Goal: Task Accomplishment & Management: Manage account settings

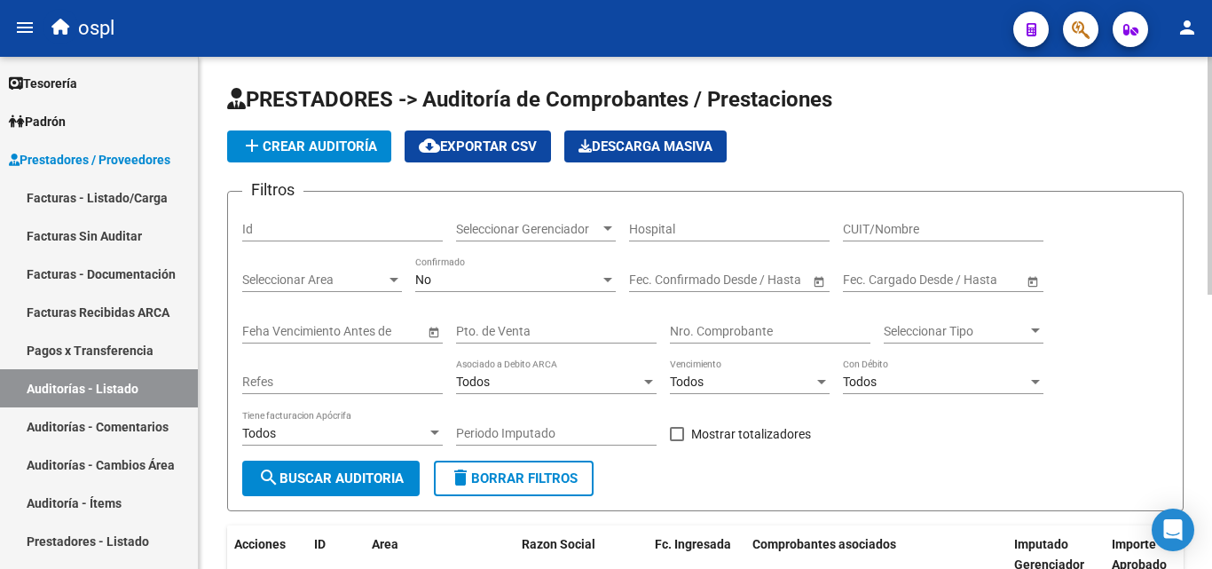
click at [681, 335] on input "Nro. Comprobante" at bounding box center [770, 331] width 201 height 15
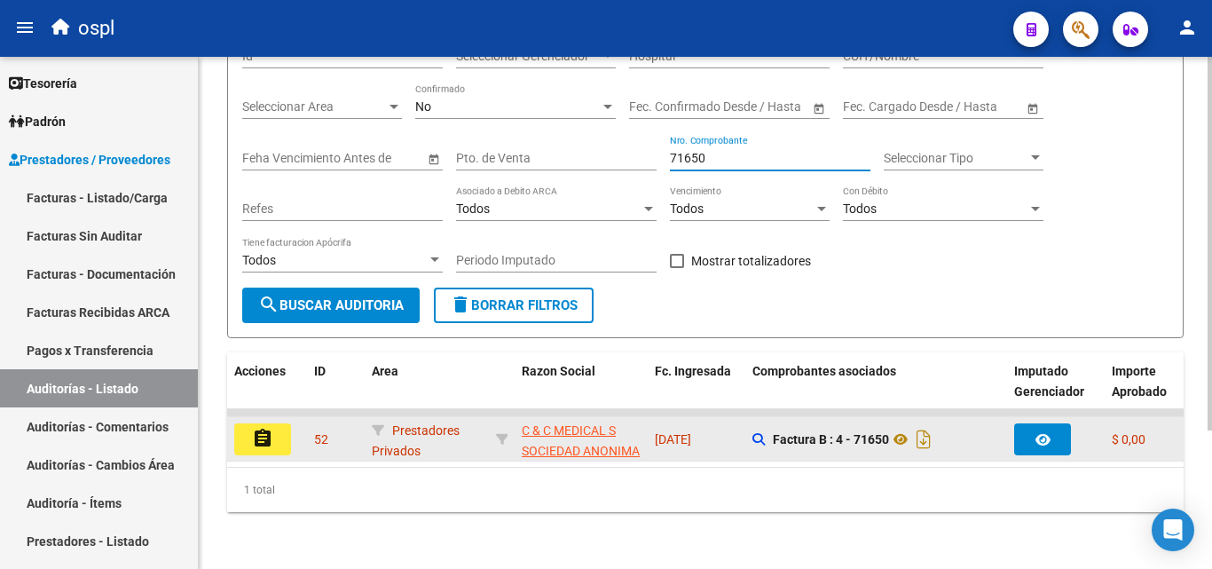
scroll to position [189, 0]
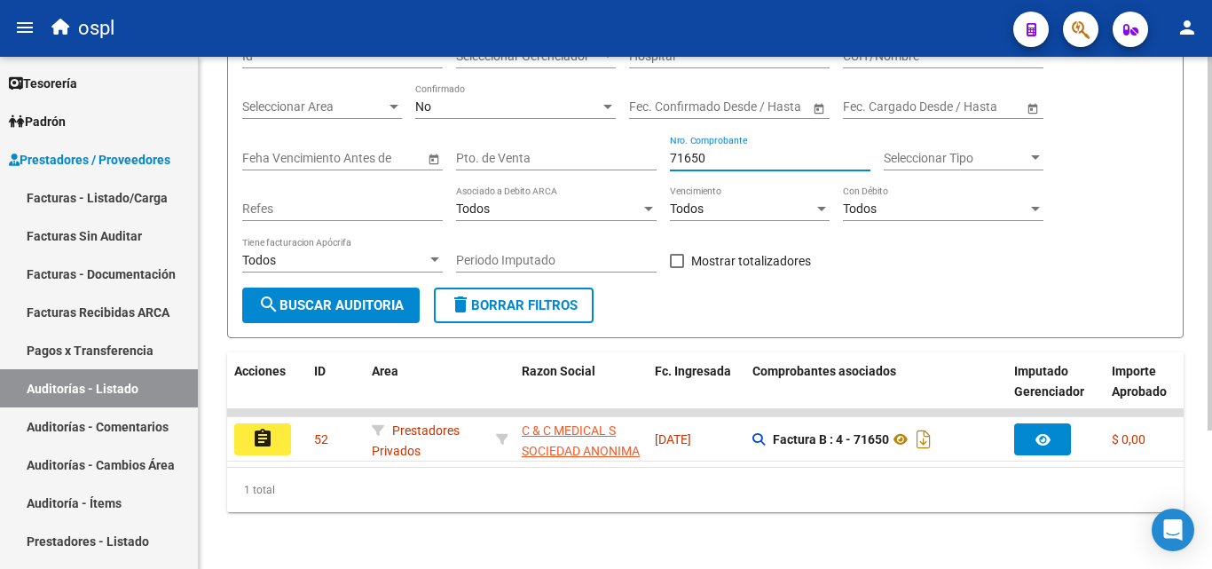
type input "71650"
click at [518, 468] on div "1 total" at bounding box center [705, 490] width 957 height 44
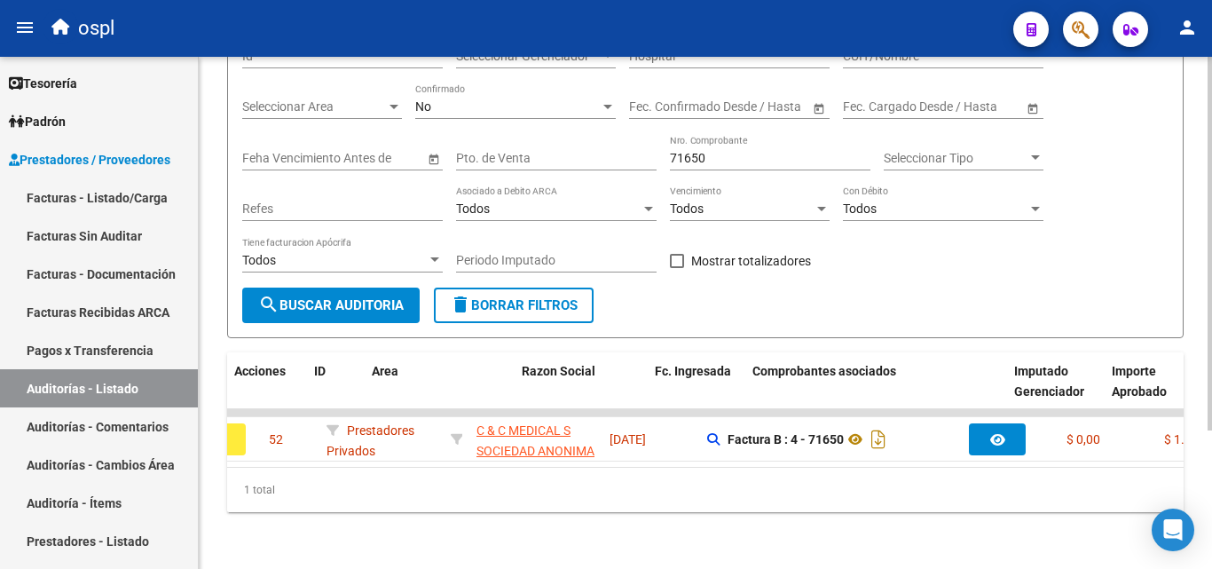
scroll to position [0, 0]
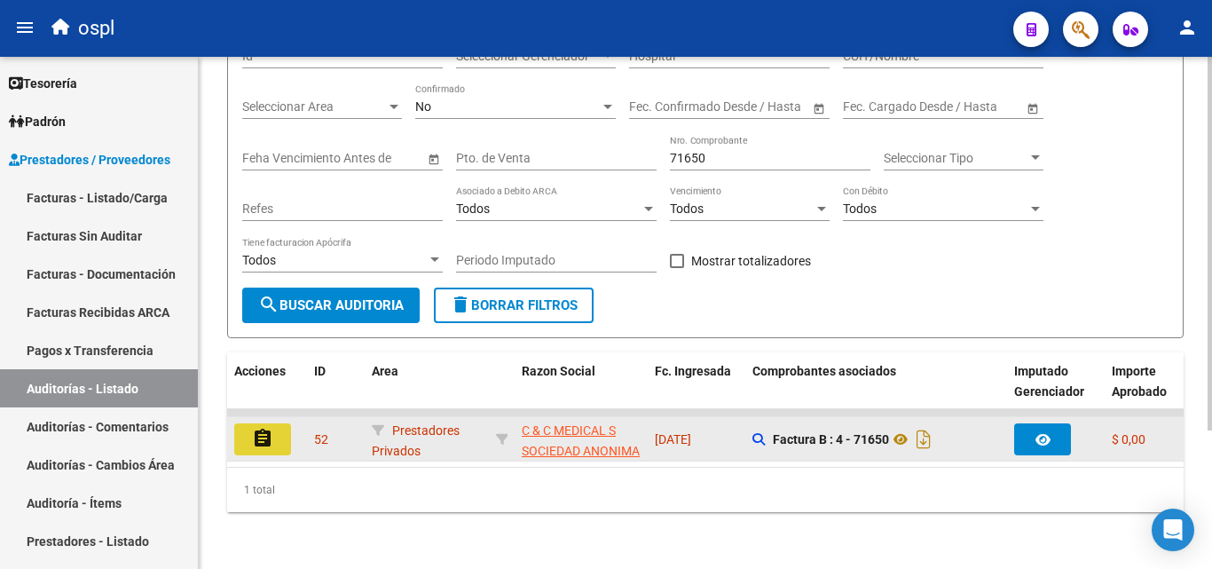
click at [286, 423] on button "assignment" at bounding box center [262, 439] width 57 height 32
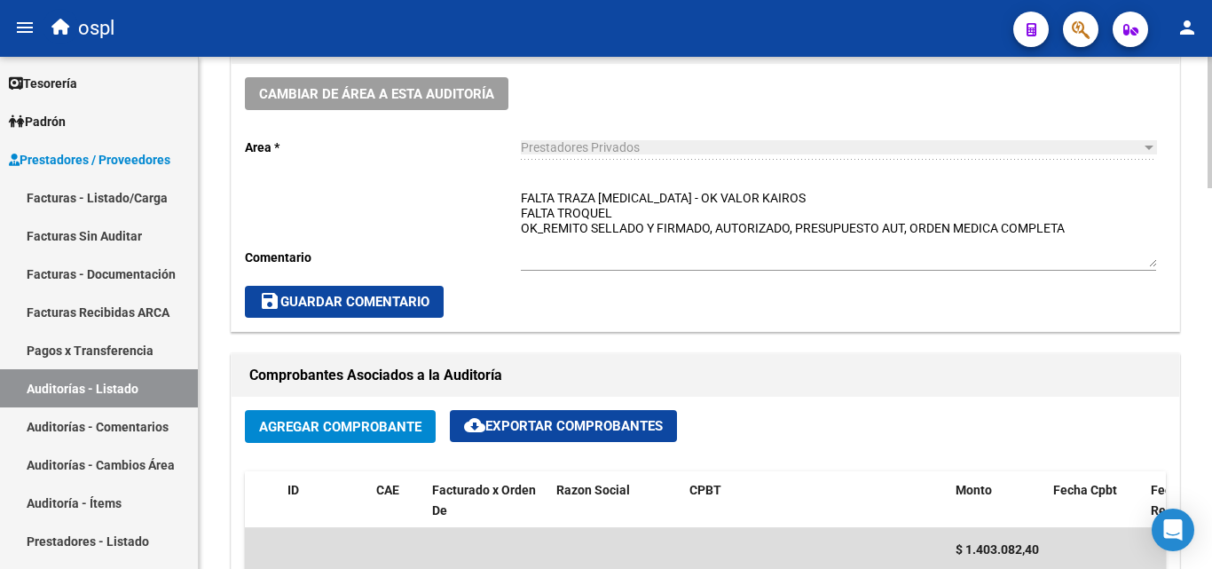
scroll to position [532, 0]
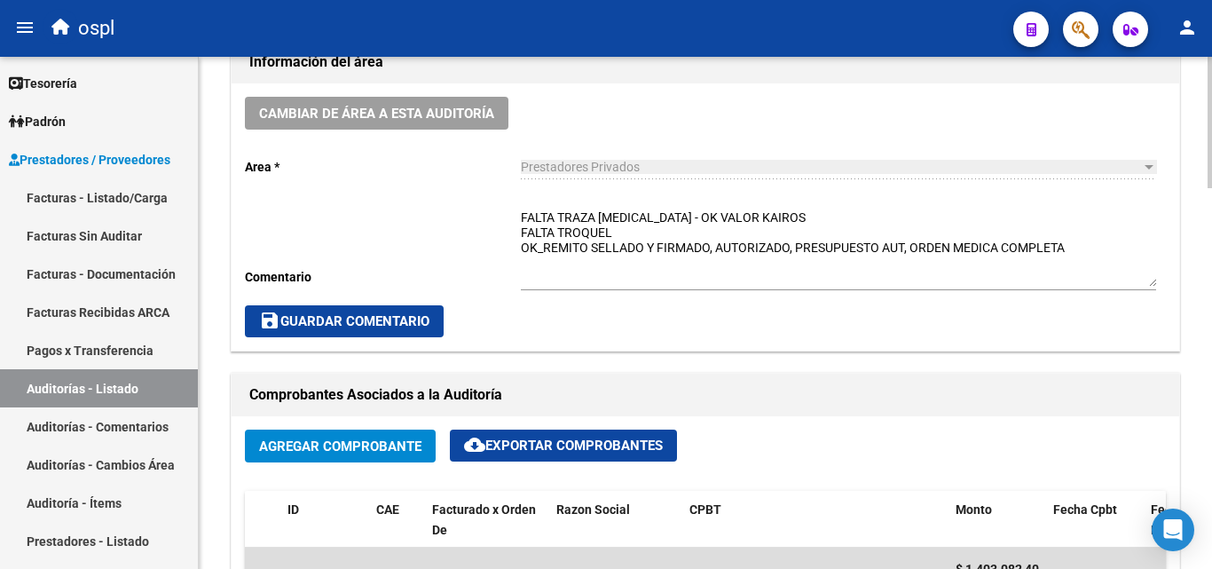
click at [636, 231] on textarea "FALTA TRAZA [MEDICAL_DATA] - OK VALOR KAIROS FALTA TROQUEL OK_REMITO SELLADO Y …" at bounding box center [838, 248] width 635 height 78
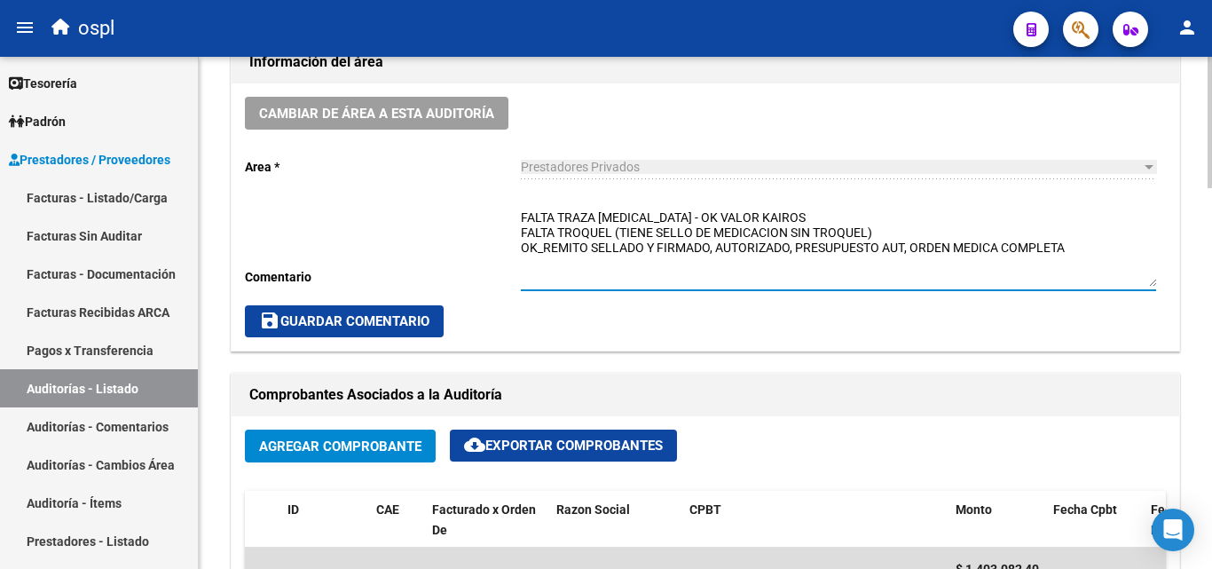
click at [928, 223] on textarea "FALTA TRAZA [MEDICAL_DATA] - OK VALOR KAIROS FALTA TROQUEL (TIENE SELLO DE MEDI…" at bounding box center [838, 248] width 635 height 78
type textarea "FALTA TRAZA [MEDICAL_DATA] - OK VALOR KAIROS FALTA TROQUEL (TIENE SELLO DE MEDI…"
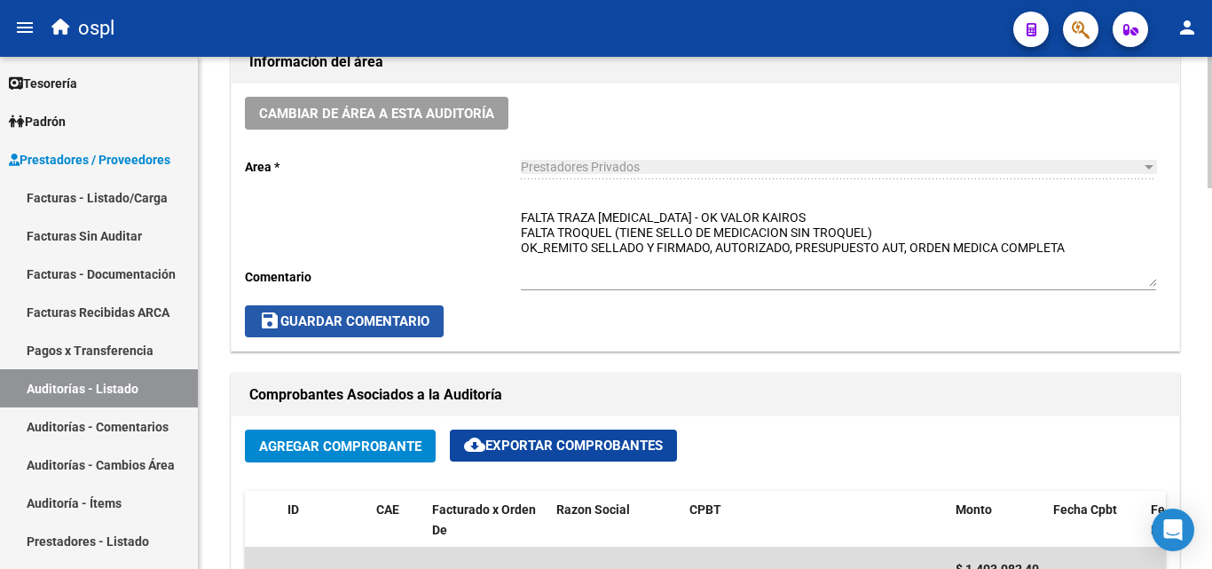
click at [429, 317] on span "save Guardar Comentario" at bounding box center [344, 321] width 170 height 16
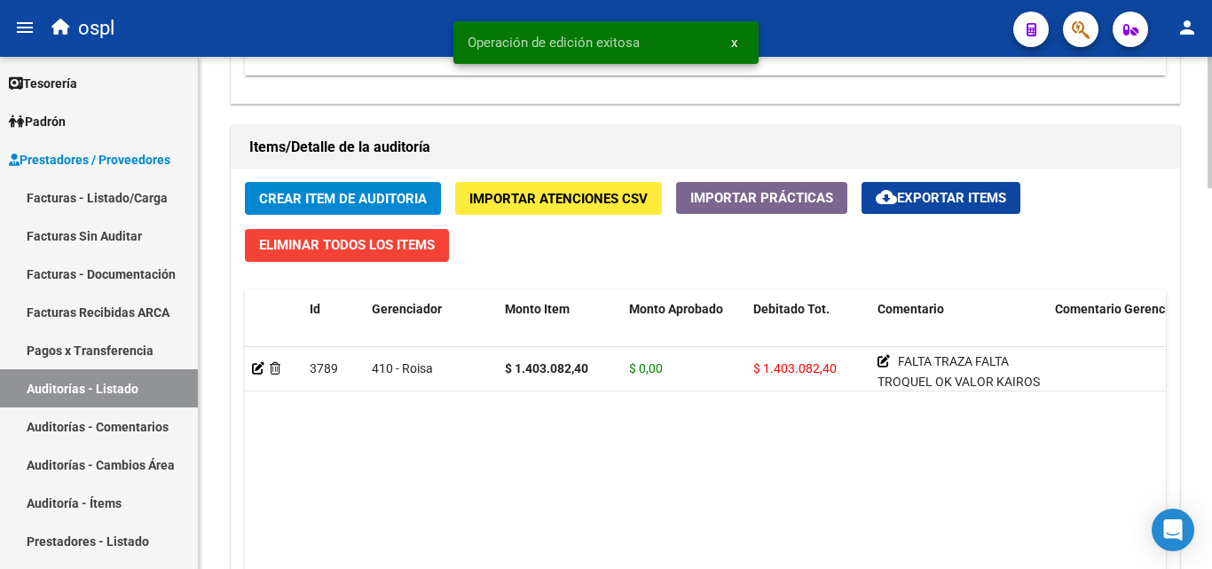
scroll to position [1420, 0]
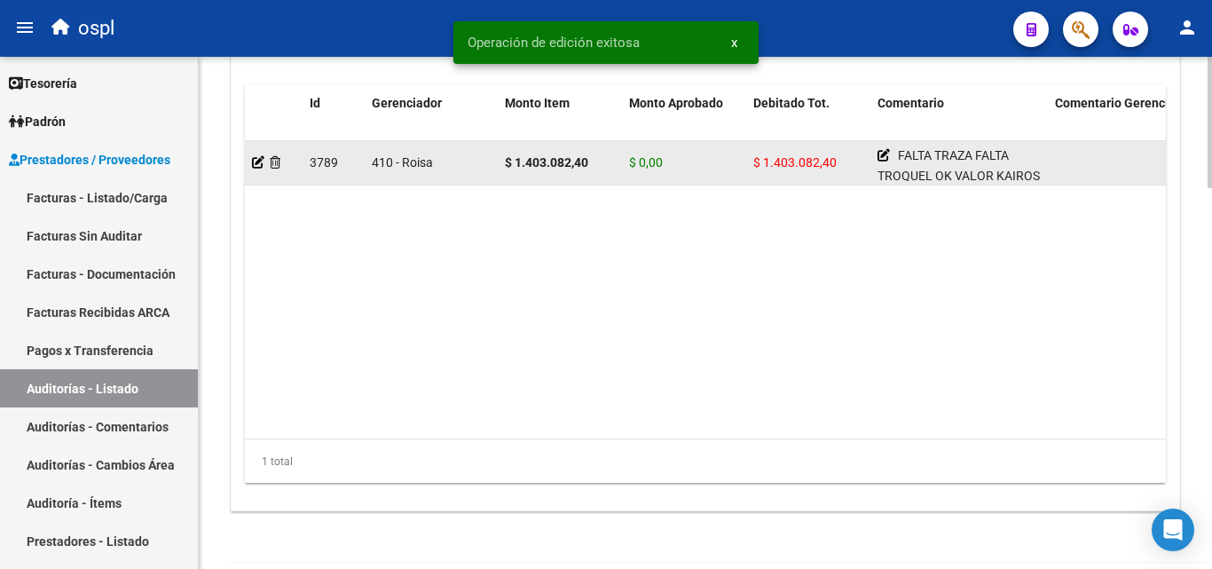
click at [251, 159] on datatable-body-cell at bounding box center [274, 162] width 58 height 43
click at [257, 161] on icon at bounding box center [258, 162] width 12 height 12
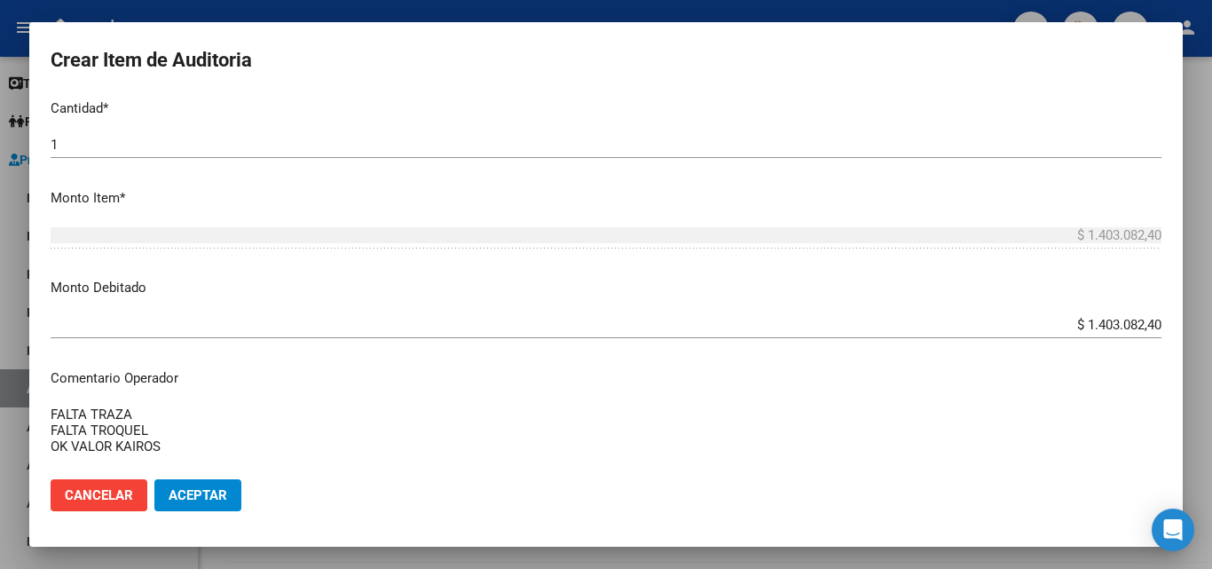
scroll to position [532, 0]
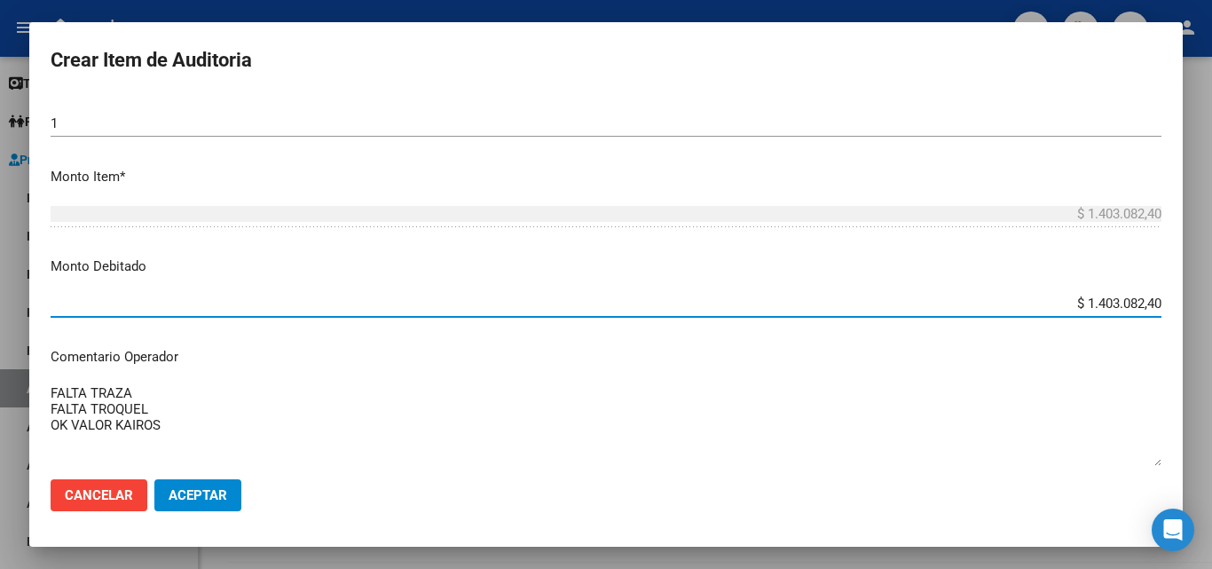
drag, startPoint x: 1063, startPoint y: 299, endPoint x: 1171, endPoint y: 296, distance: 108.3
click at [1171, 296] on mat-dialog-content "50549758 Nro Documento 23505497589 CUIL Afiliado Activo [PERSON_NAME] [DEMOGRAP…" at bounding box center [606, 280] width 1154 height 370
type input "$ 0,00"
click at [206, 493] on span "Aceptar" at bounding box center [198, 495] width 59 height 16
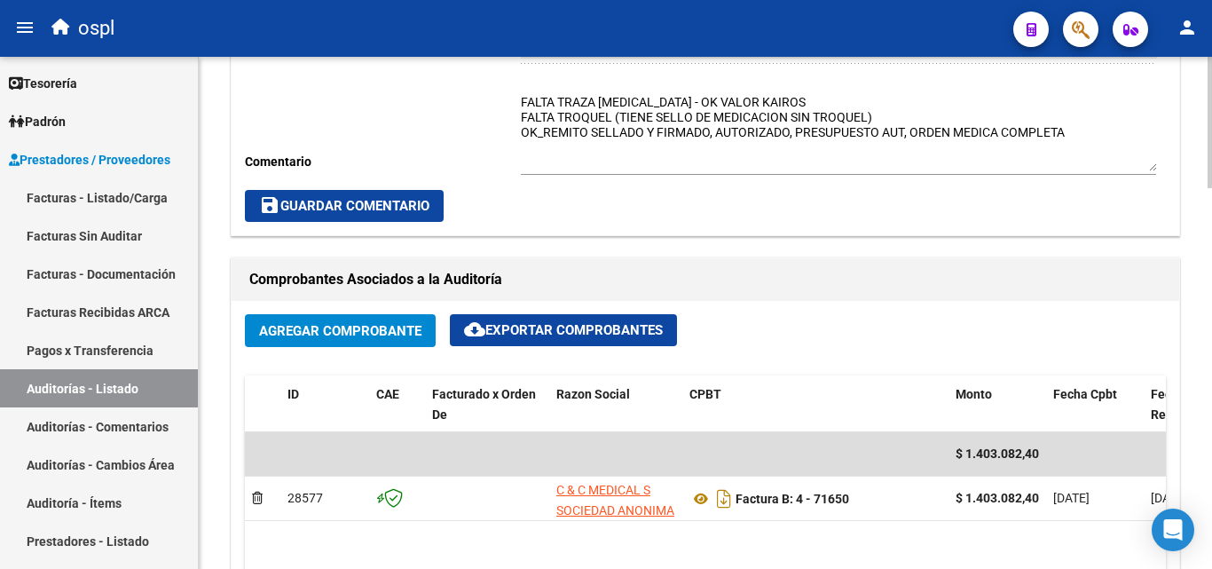
scroll to position [621, 0]
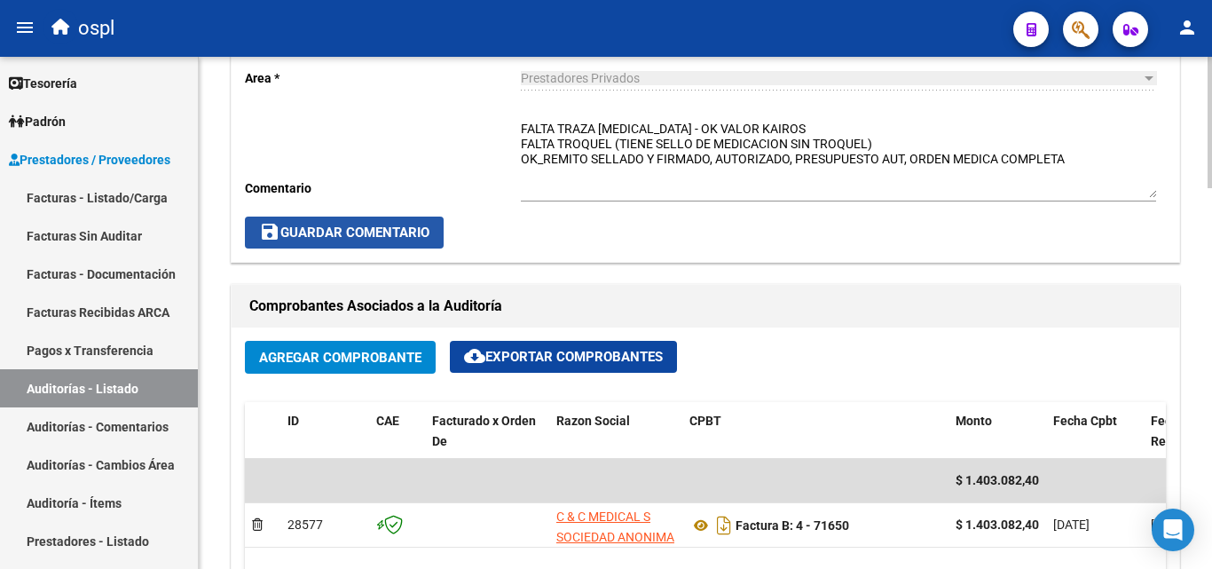
click at [397, 235] on span "save Guardar Comentario" at bounding box center [344, 233] width 170 height 16
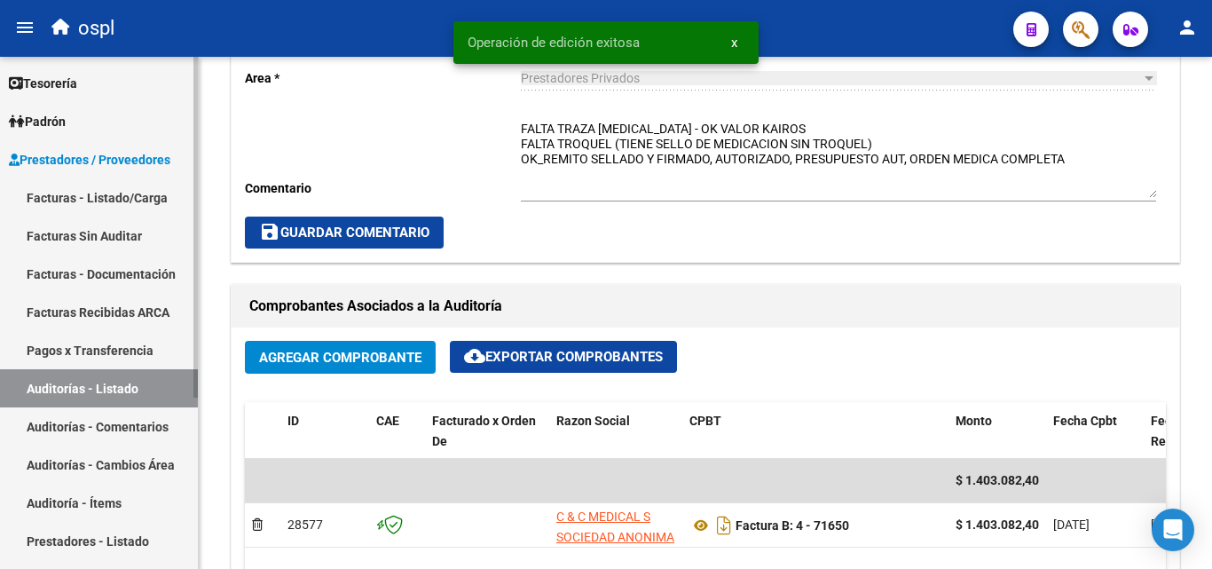
click at [117, 384] on link "Auditorías - Listado" at bounding box center [99, 388] width 198 height 38
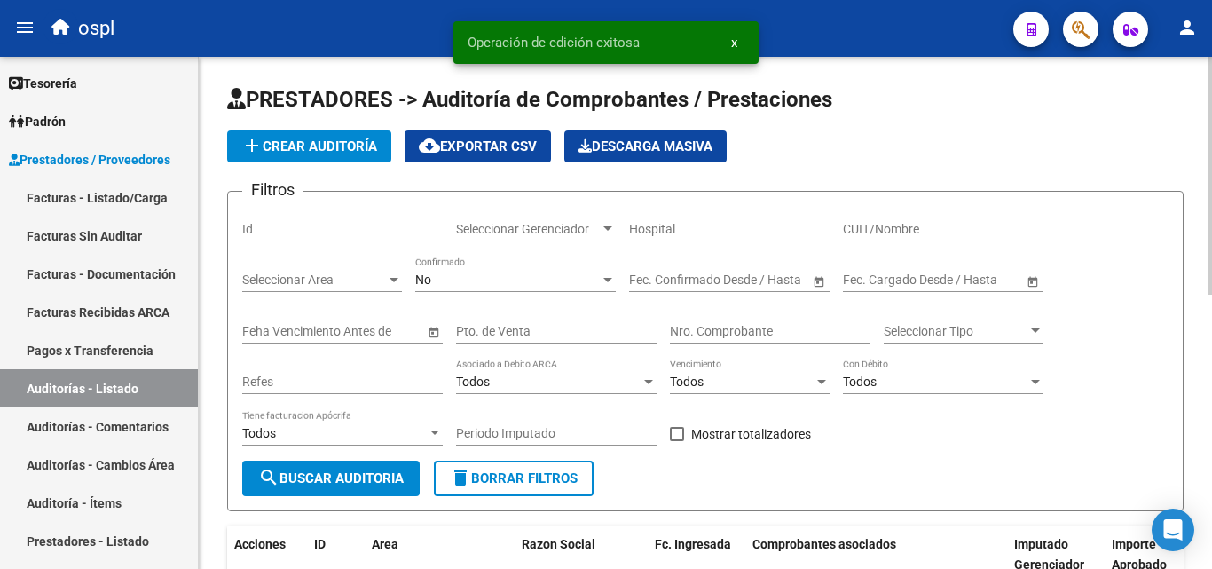
click at [716, 340] on div "Nro. Comprobante" at bounding box center [770, 325] width 201 height 35
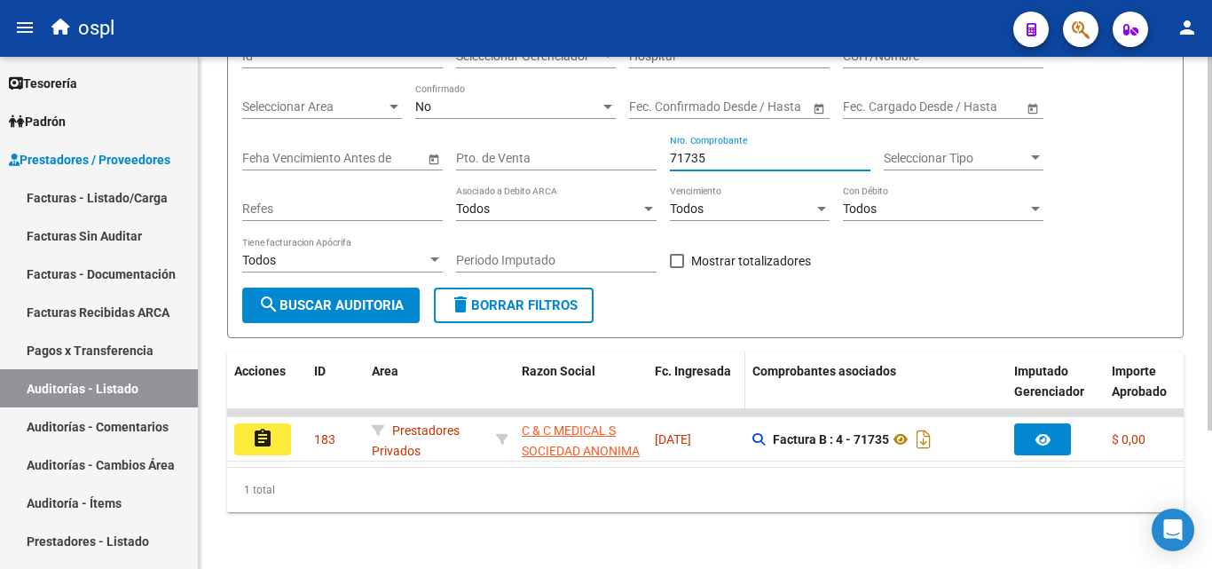
scroll to position [189, 0]
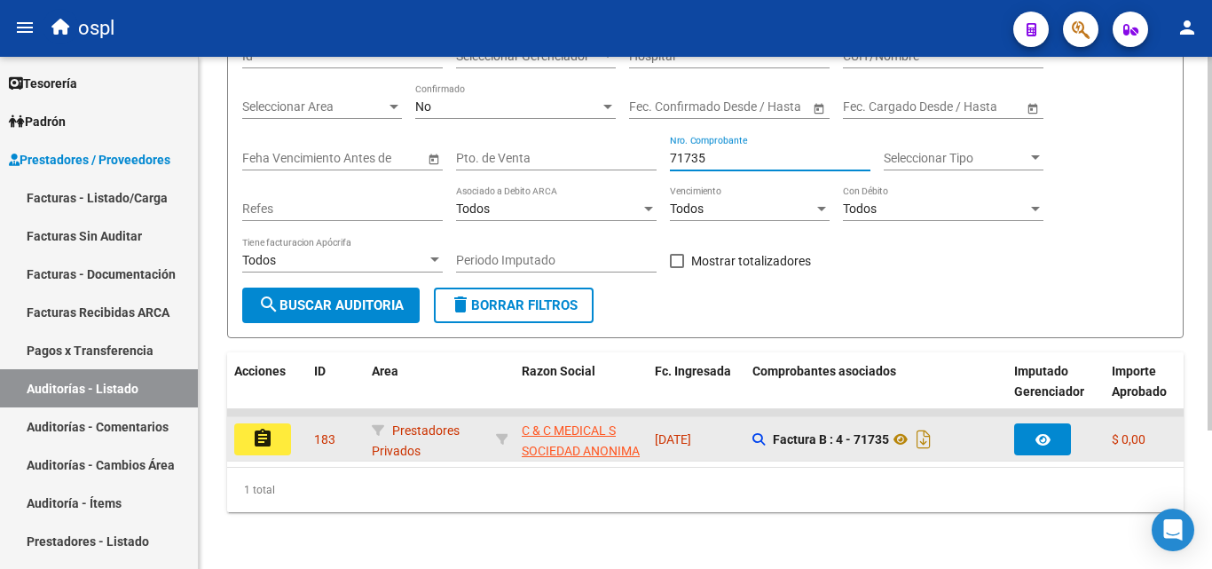
type input "71735"
click at [288, 423] on button "assignment" at bounding box center [262, 439] width 57 height 32
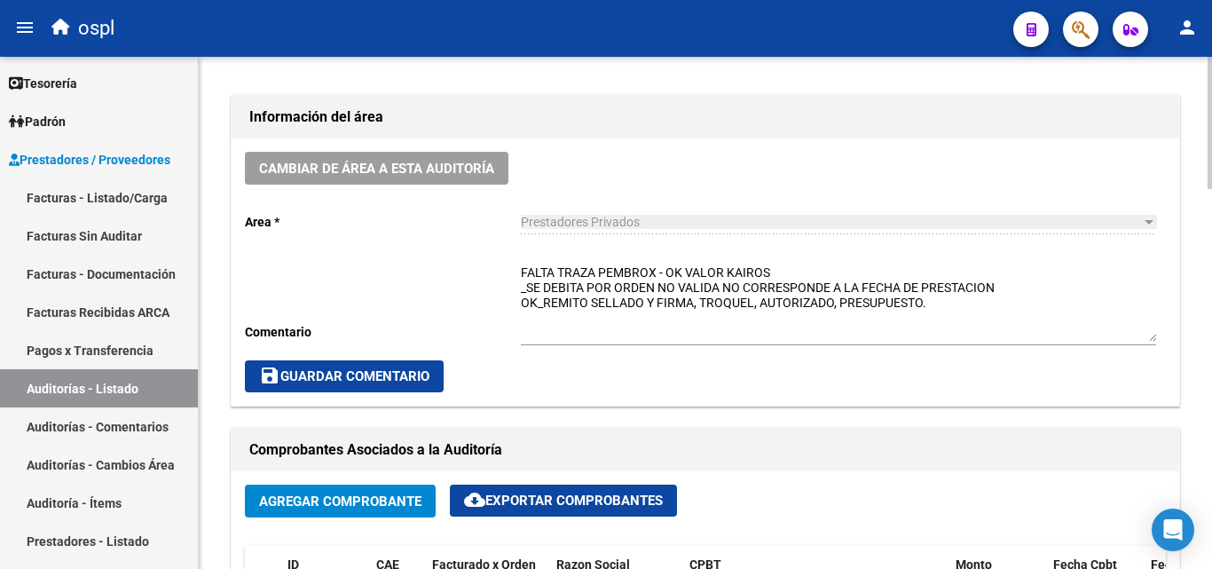
scroll to position [444, 0]
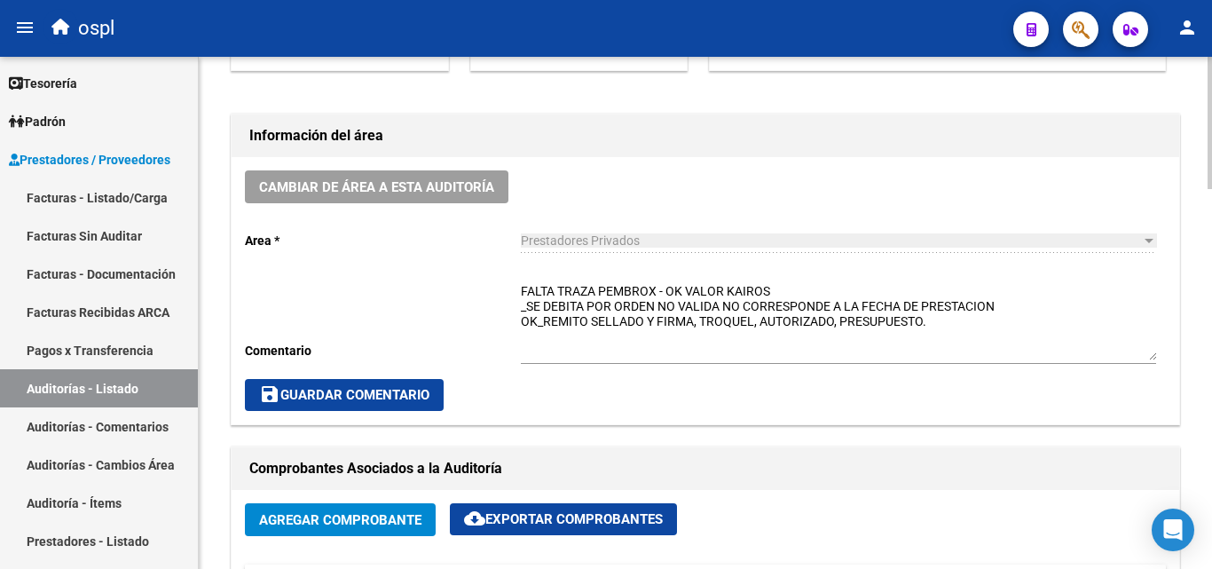
click at [527, 301] on textarea "FALTA TRAZA PEMBROX - OK VALOR KAIROS _SE DEBITA POR ORDEN NO VALIDA NO CORRESP…" at bounding box center [838, 321] width 635 height 78
drag, startPoint x: 616, startPoint y: 303, endPoint x: 526, endPoint y: 304, distance: 89.6
click at [526, 304] on textarea "FALTA TRAZA PEMBROX - OK VALOR KAIROS _SE DEBITA POR ORDEN NO VALIDA NO CORRESP…" at bounding box center [838, 321] width 635 height 78
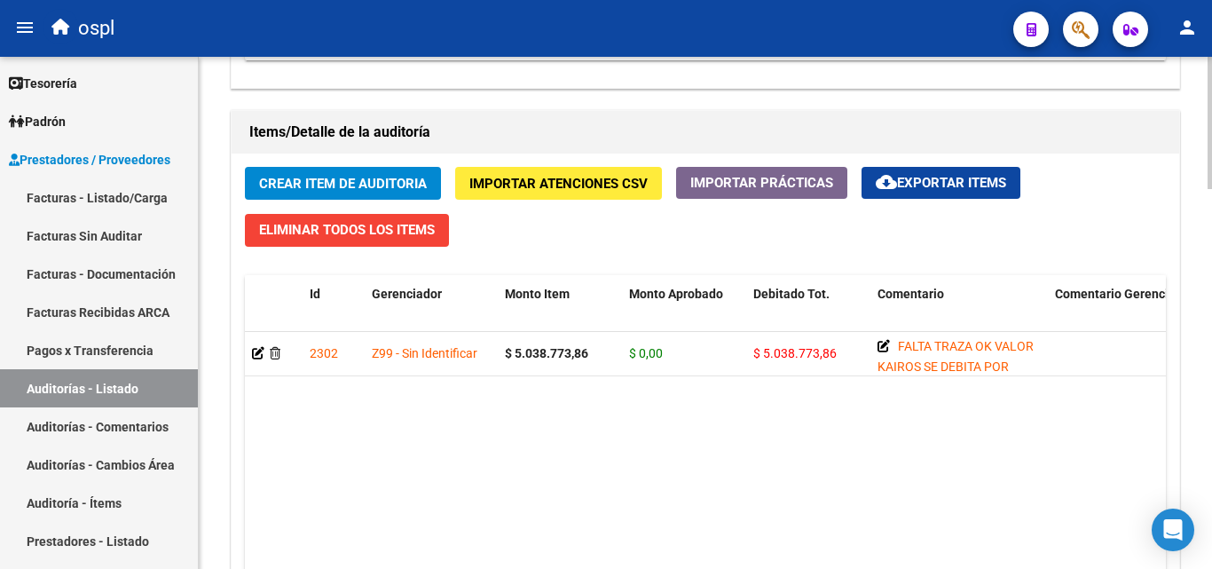
scroll to position [1242, 0]
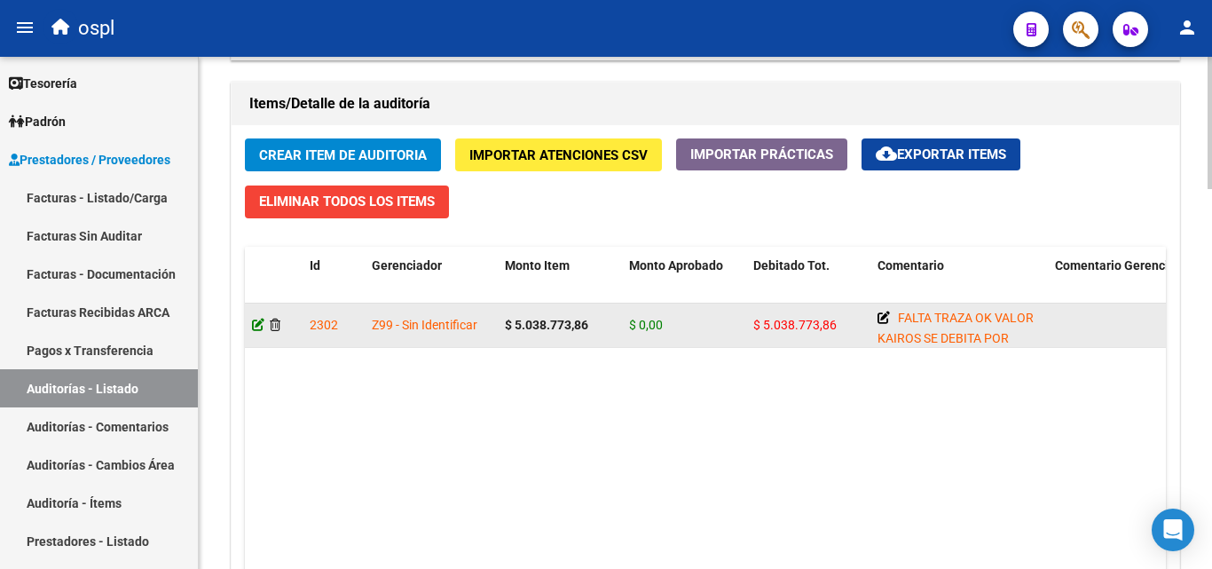
type textarea "FALTA TRAZA PEMBROX - OK VALOR KAIROS _ORDEN NO VALIDA NO CORRESPONDE A LA FECH…"
click at [256, 326] on icon at bounding box center [258, 325] width 12 height 12
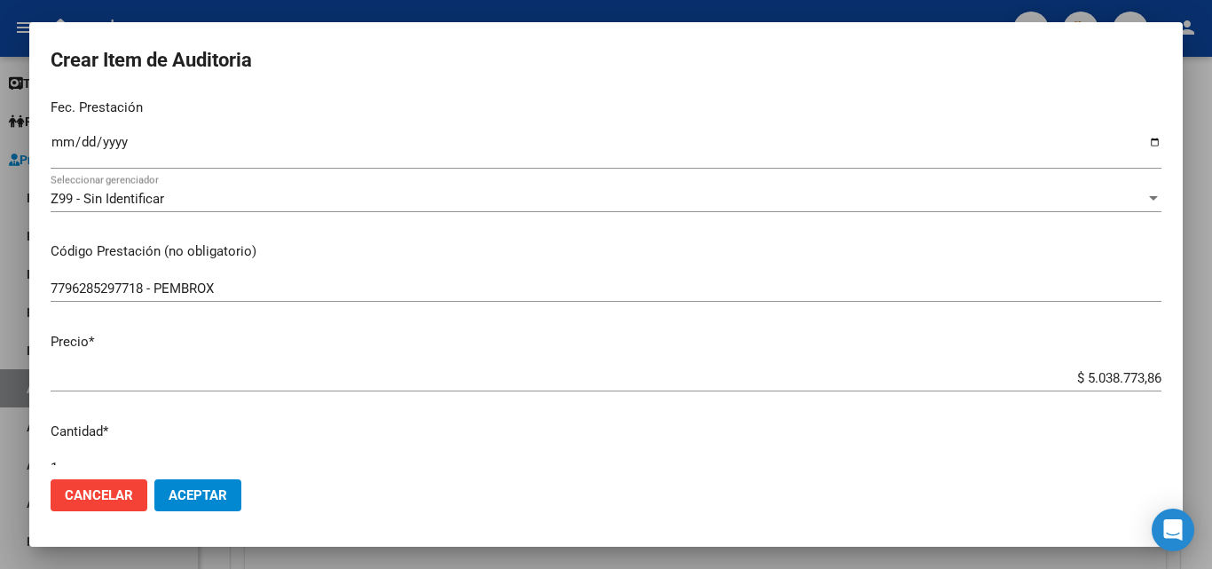
scroll to position [355, 0]
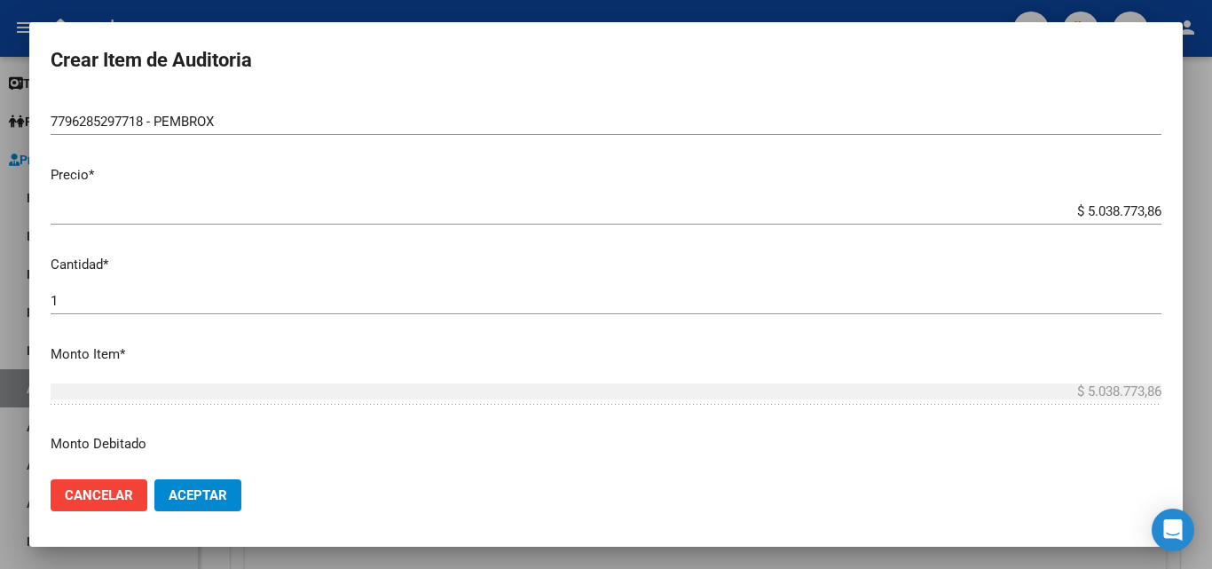
click at [1005, 282] on mat-dialog-content "25087730 Nro Documento 20250877308 CUIL Afiliado Activo [PERSON_NAME] - Nombre …" at bounding box center [606, 280] width 1154 height 370
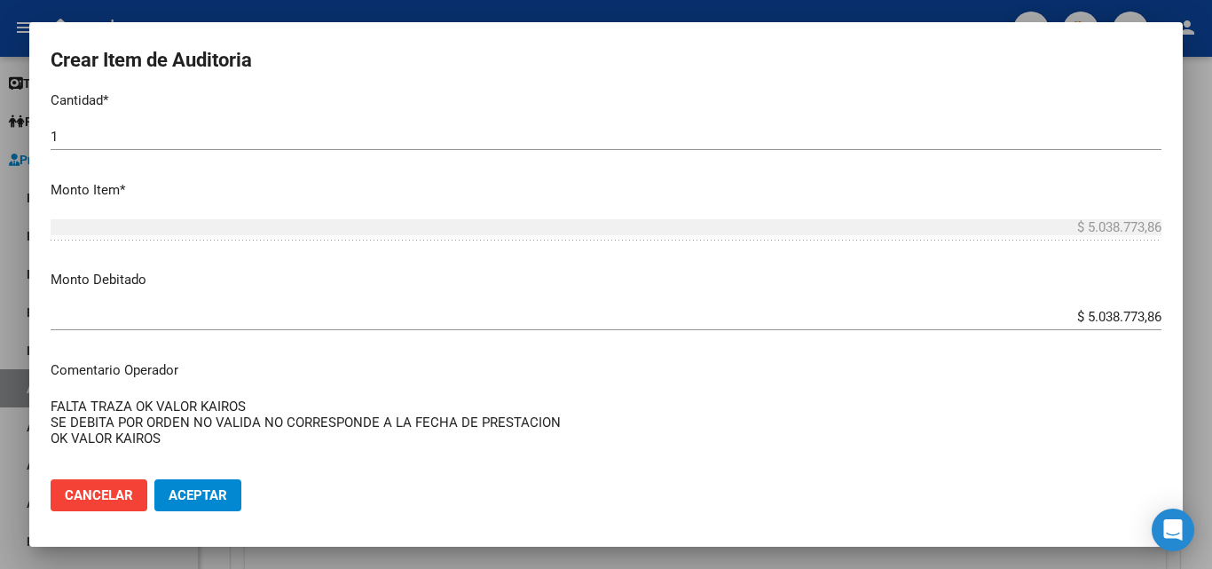
scroll to position [532, 0]
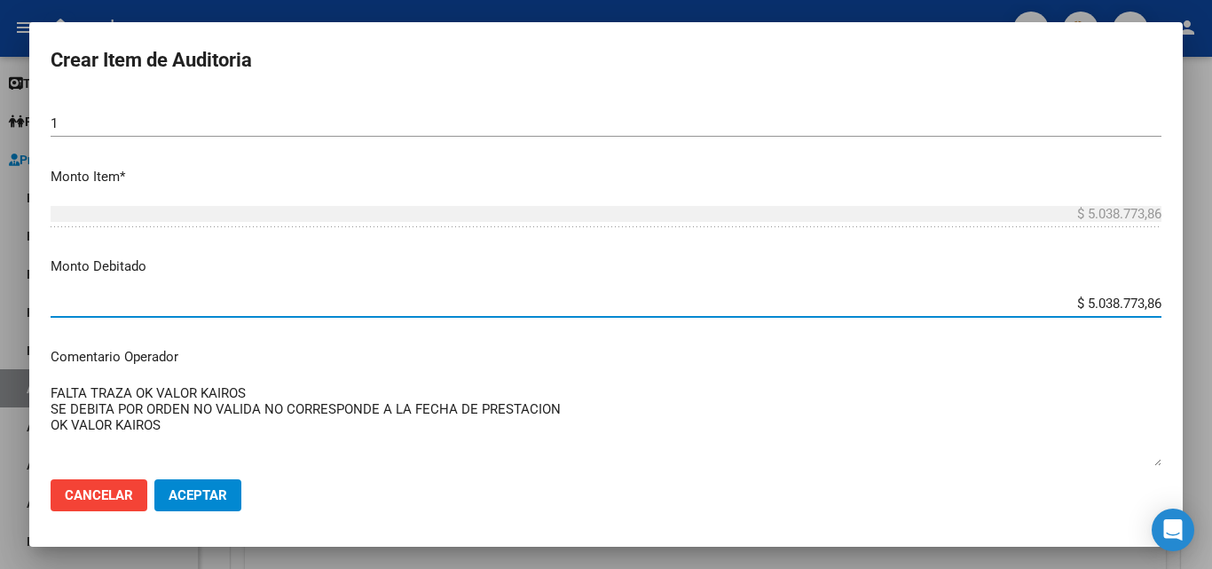
drag, startPoint x: 1069, startPoint y: 299, endPoint x: 1180, endPoint y: 299, distance: 110.9
click at [1180, 299] on mat-dialog-content "25087730 Nro Documento 20250877308 CUIL Afiliado Activo [PERSON_NAME] - Nombre …" at bounding box center [606, 280] width 1154 height 370
type input "$ 0,00"
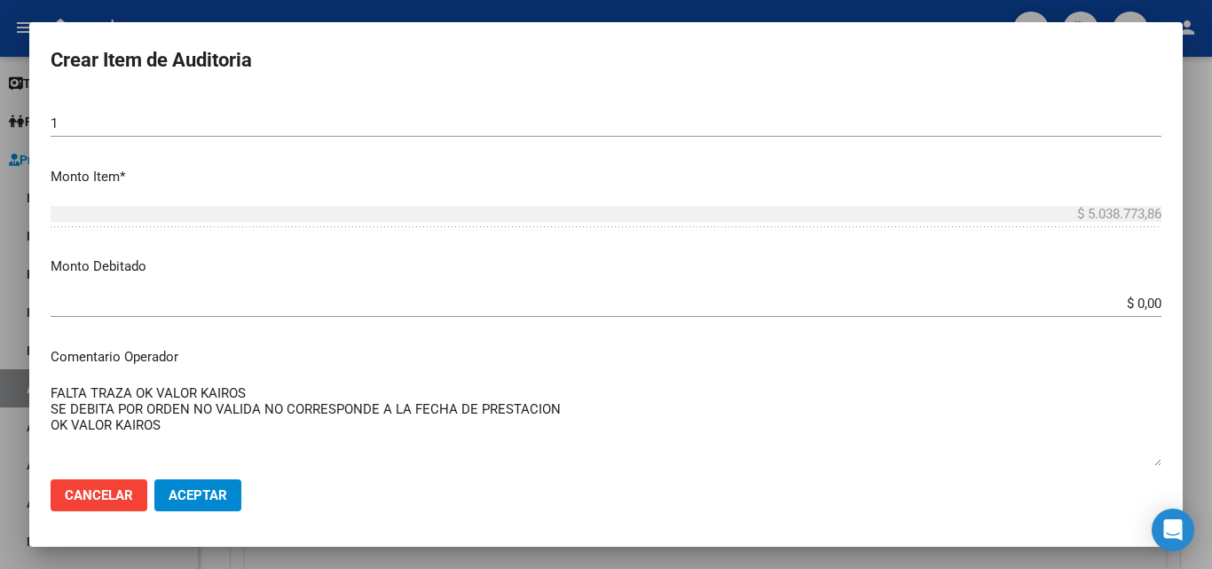
drag, startPoint x: 149, startPoint y: 410, endPoint x: 47, endPoint y: 414, distance: 102.1
click at [47, 414] on mat-dialog-content "25087730 Nro Documento 20250877308 CUIL Afiliado Activo [PERSON_NAME] - Nombre …" at bounding box center [606, 280] width 1154 height 370
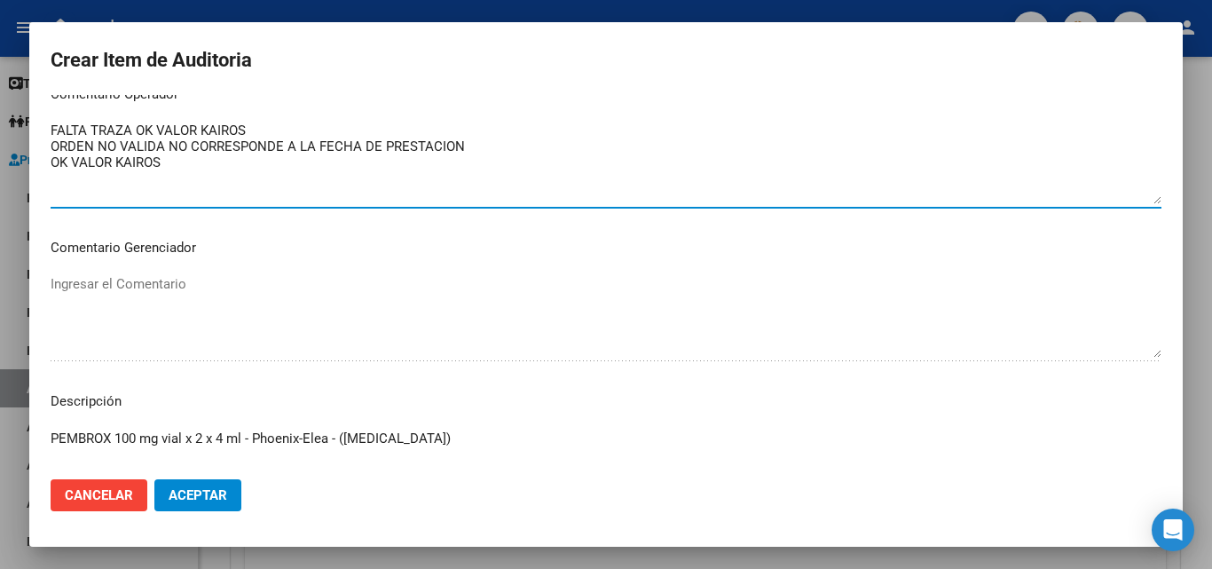
scroll to position [887, 0]
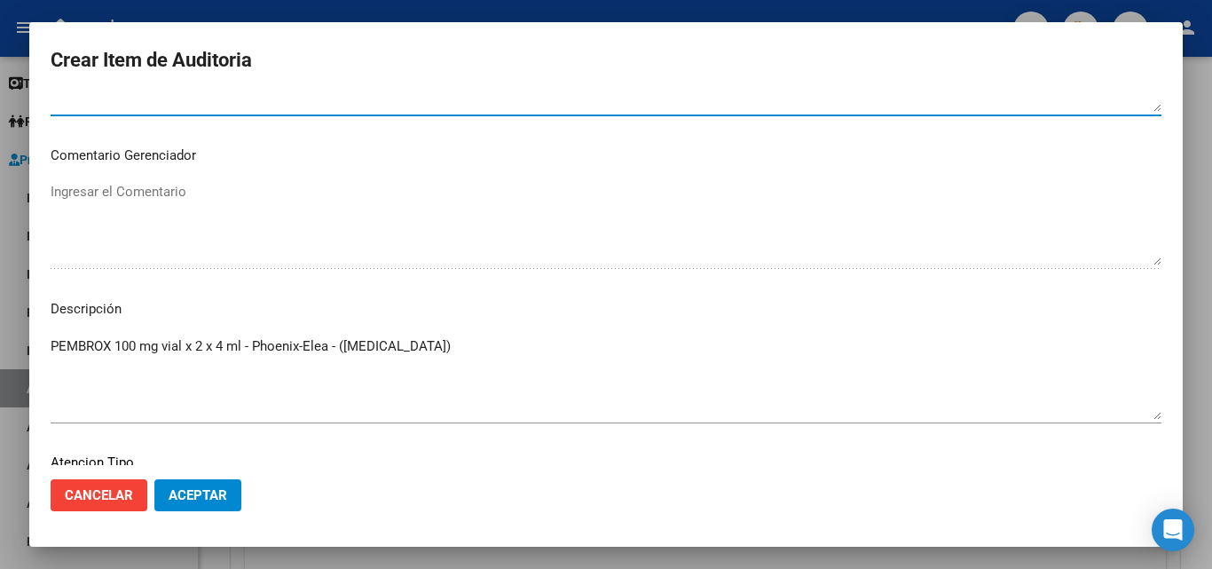
type textarea "FALTA TRAZA OK VALOR KAIROS ORDEN NO VALIDA NO CORRESPONDE A LA FECHA DE PRESTA…"
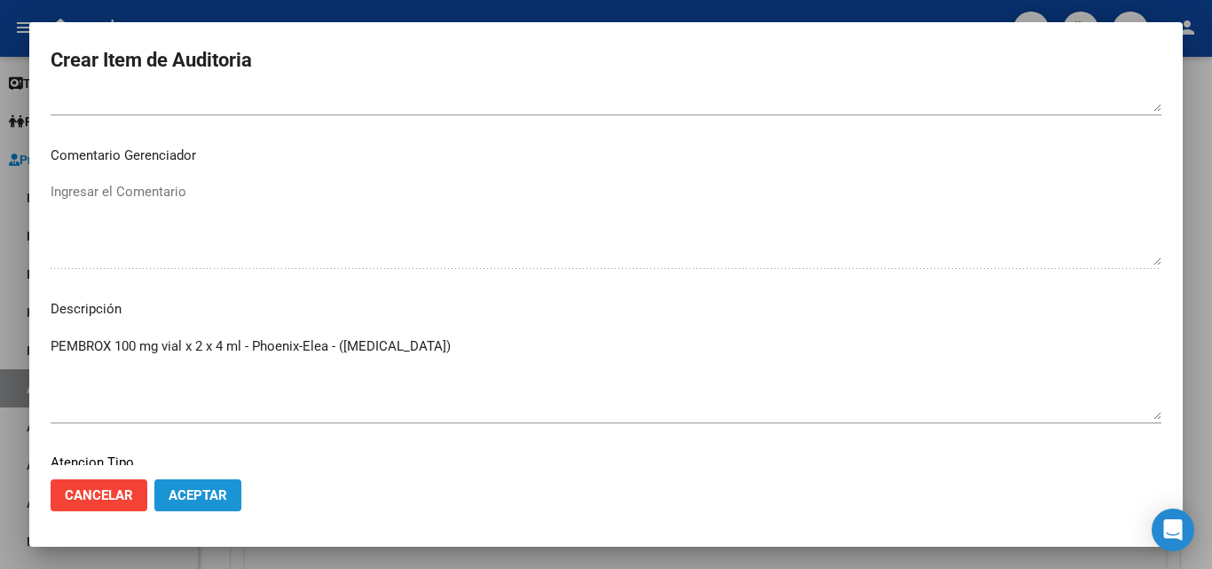
click at [193, 485] on button "Aceptar" at bounding box center [197, 495] width 87 height 32
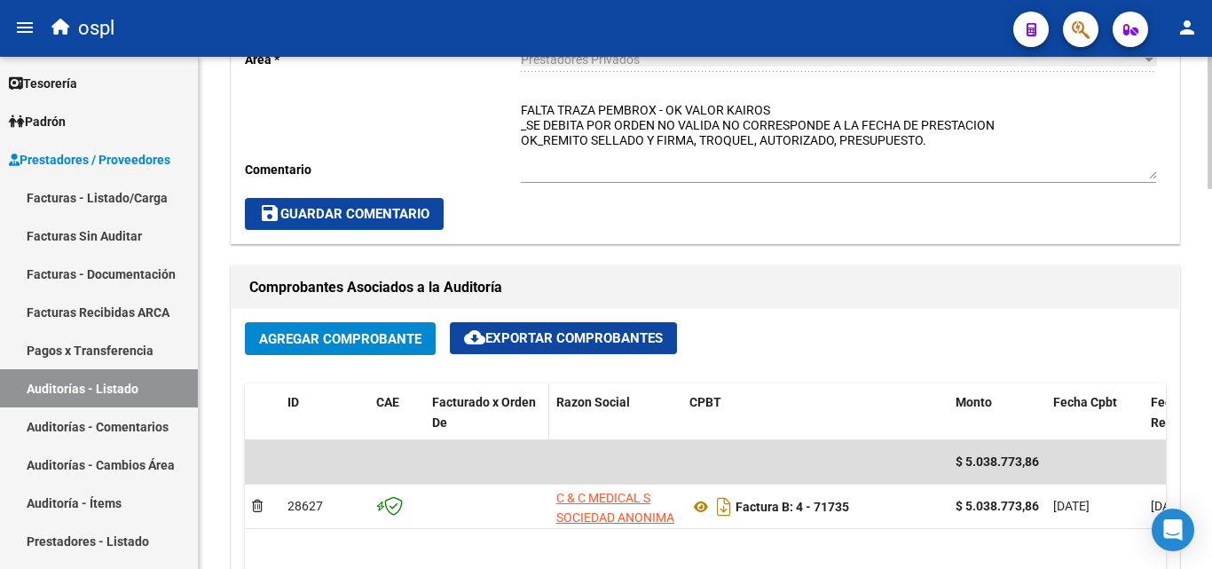
scroll to position [621, 0]
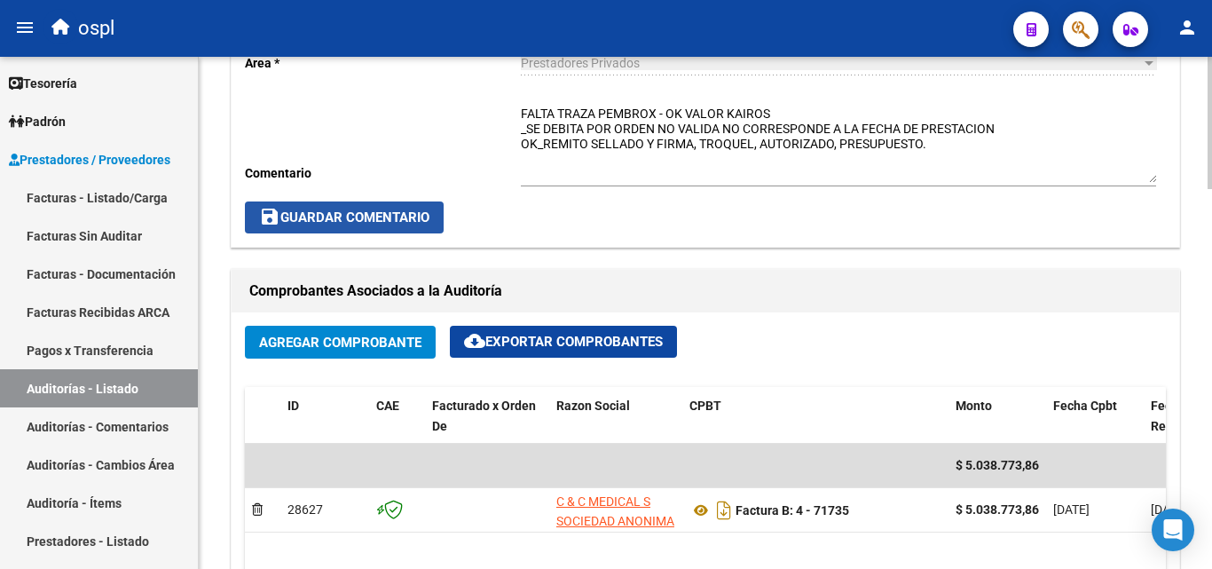
click at [400, 215] on span "save Guardar Comentario" at bounding box center [344, 217] width 170 height 16
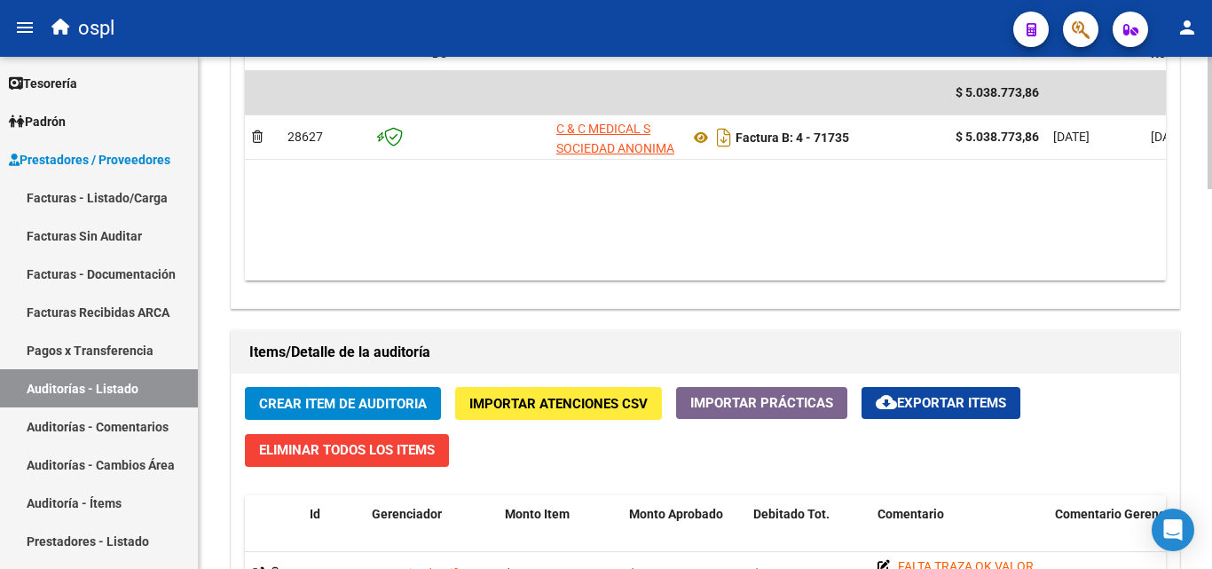
scroll to position [976, 0]
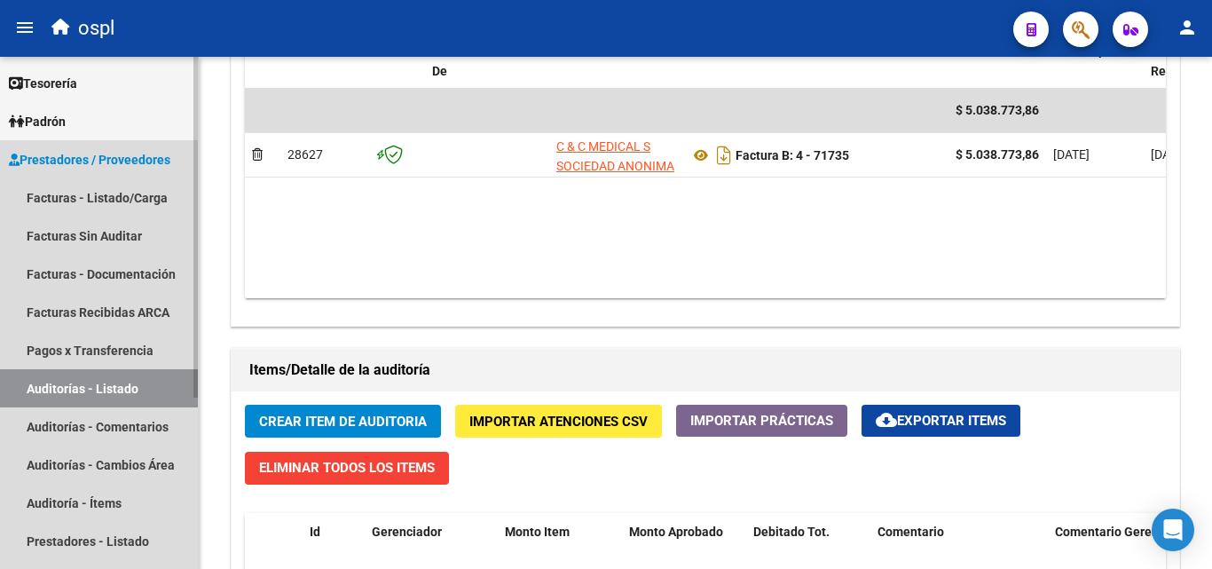
click at [169, 382] on link "Auditorías - Listado" at bounding box center [99, 388] width 198 height 38
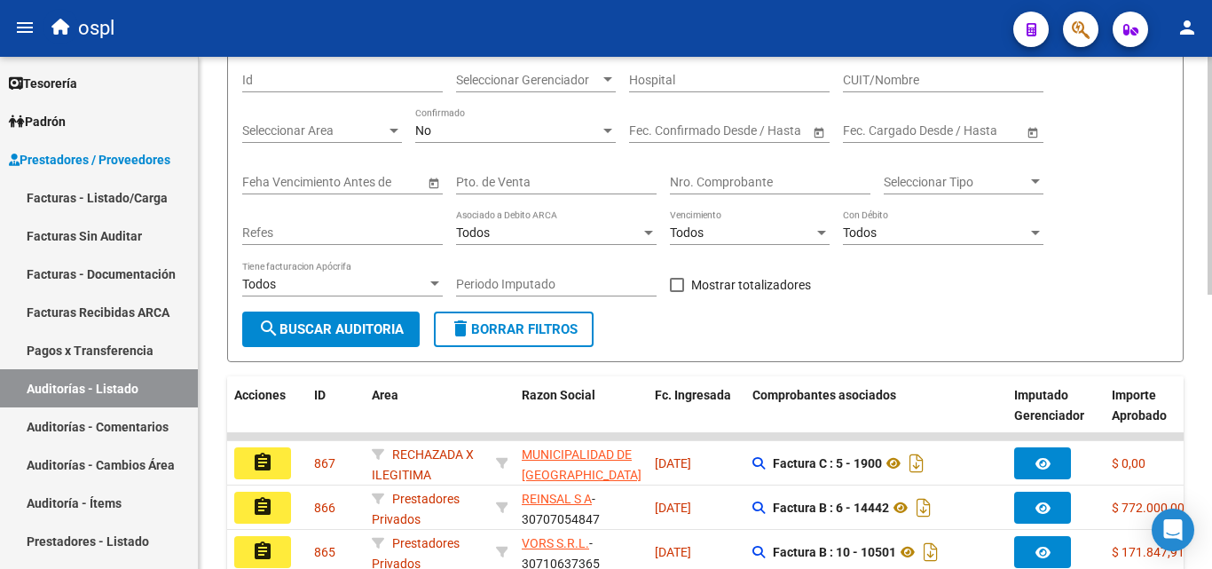
scroll to position [145, 0]
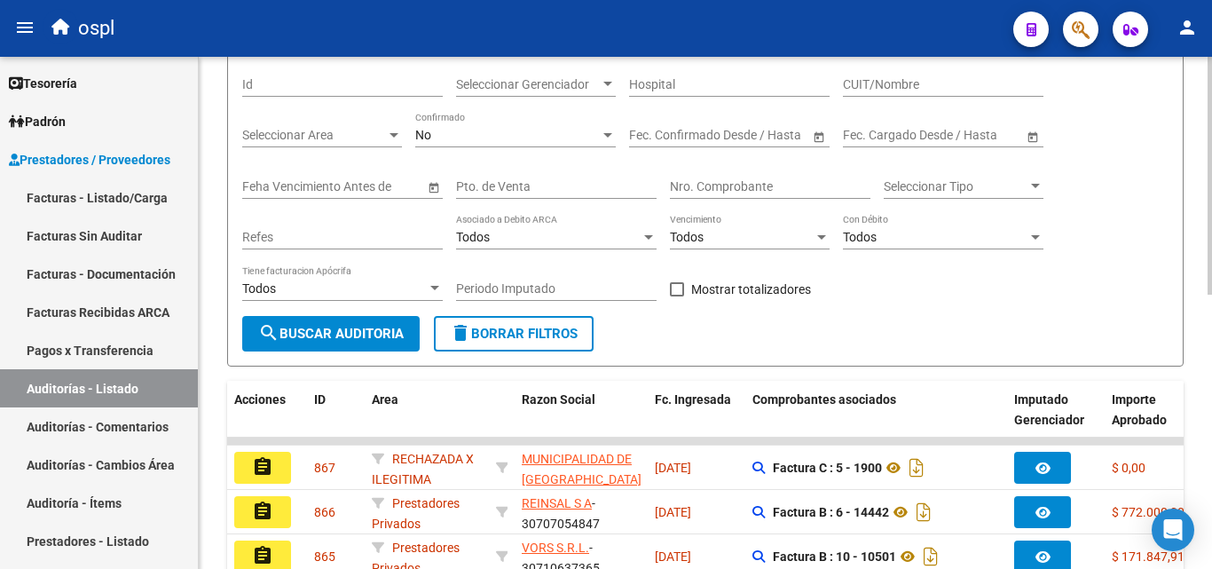
click at [713, 179] on input "Nro. Comprobante" at bounding box center [770, 186] width 201 height 15
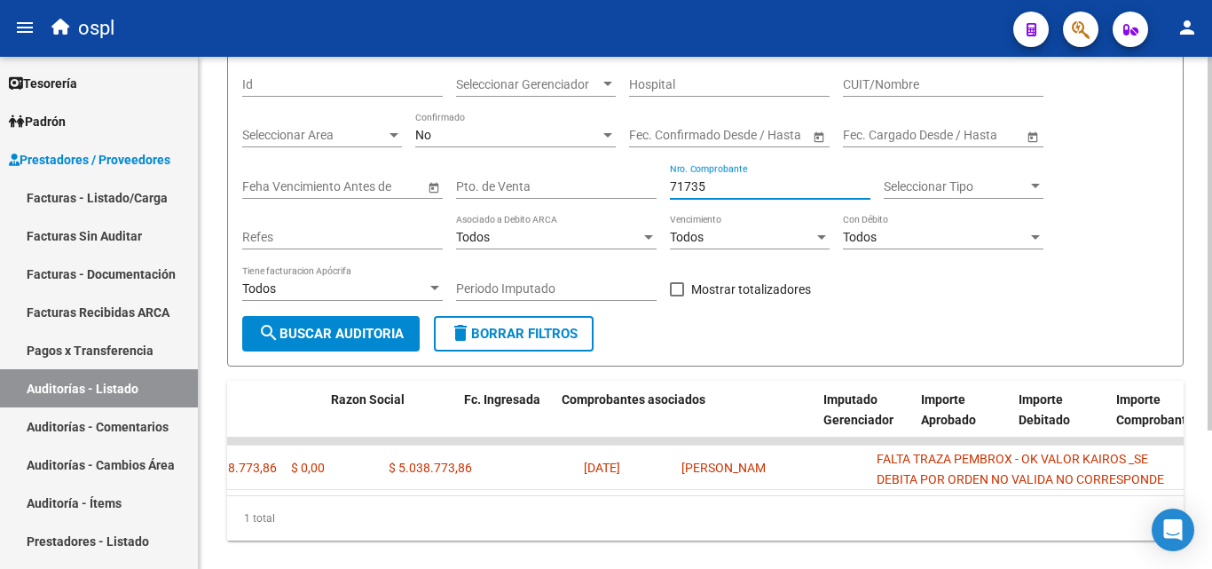
scroll to position [0, 0]
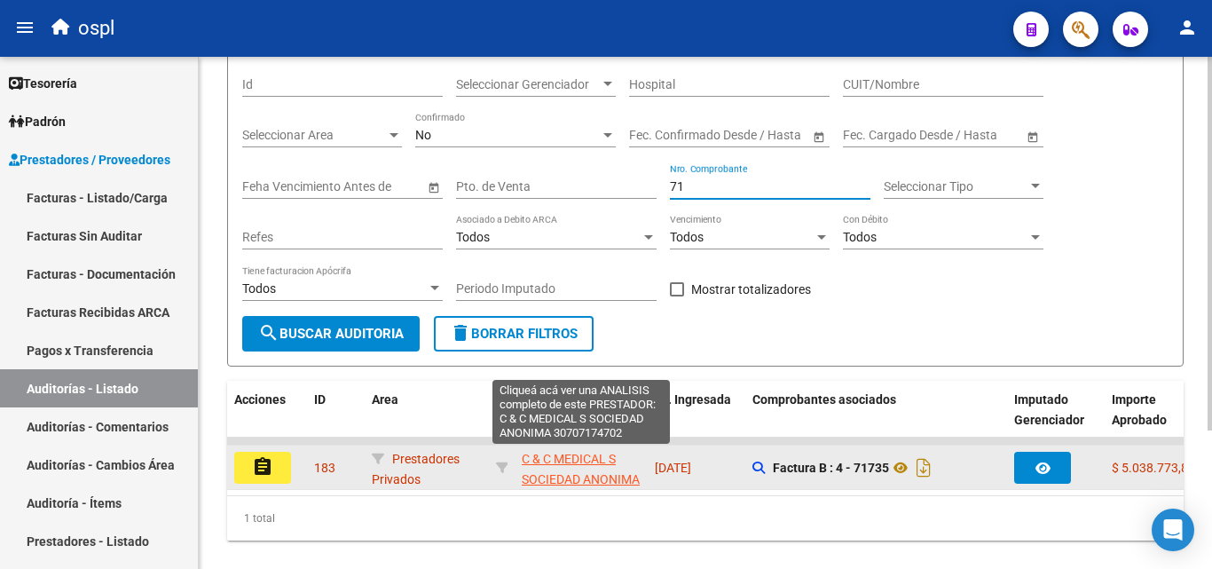
type input "7"
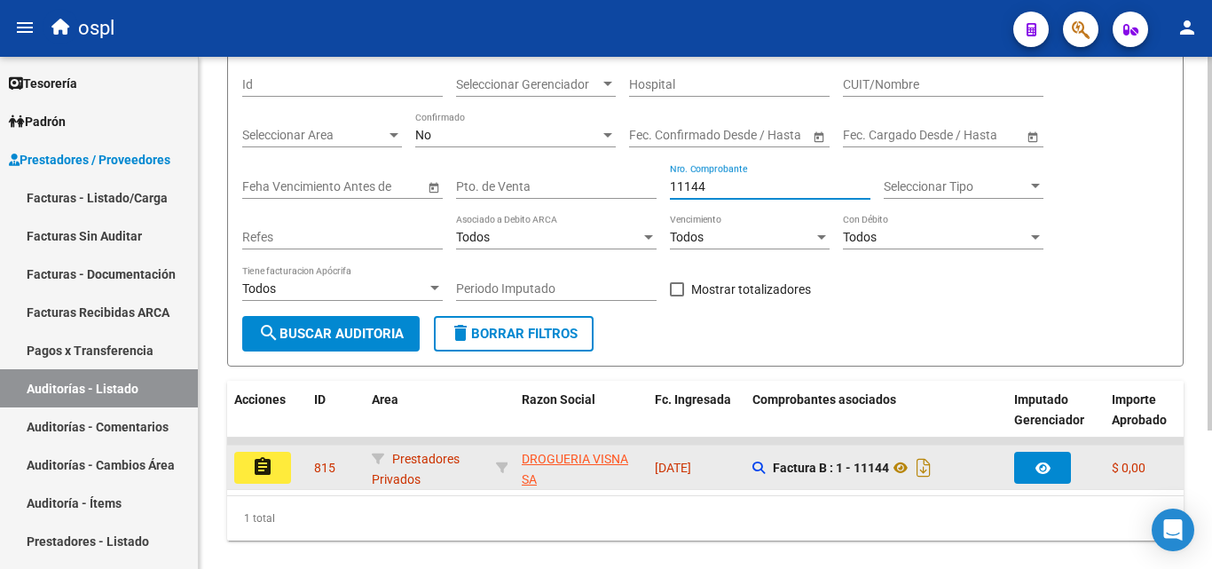
type input "11144"
click at [282, 477] on button "assignment" at bounding box center [262, 468] width 57 height 32
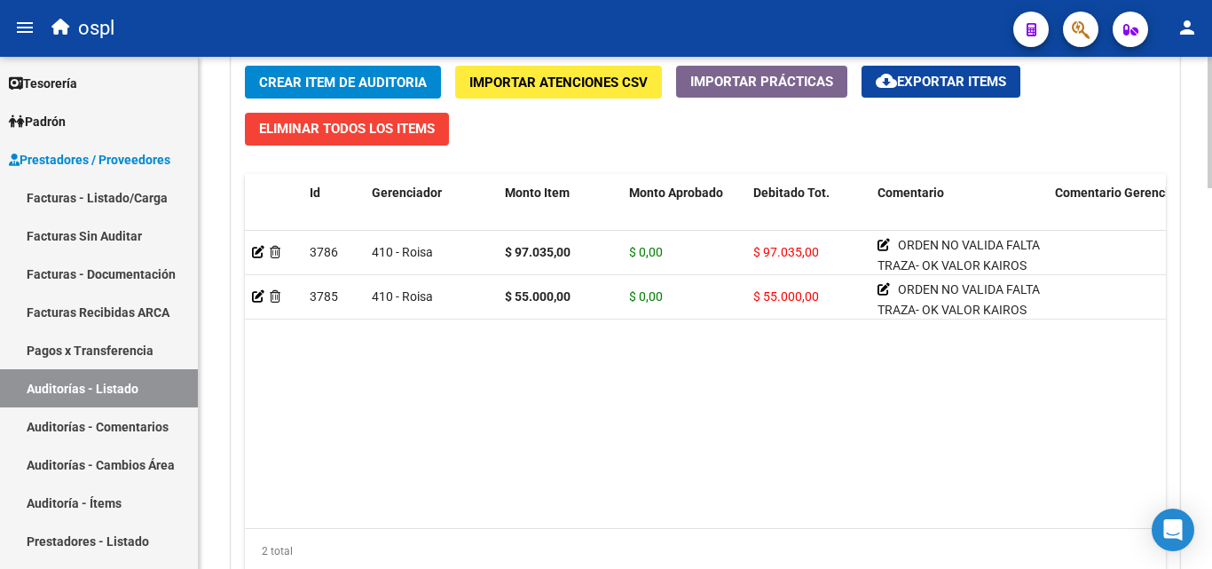
scroll to position [1331, 0]
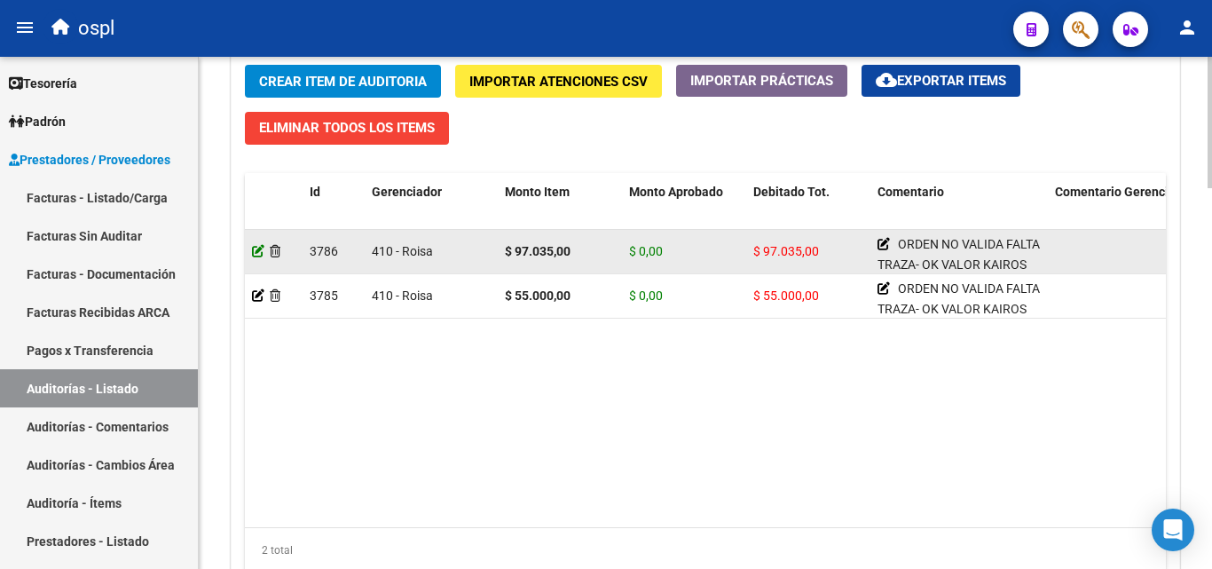
click at [258, 252] on icon at bounding box center [258, 251] width 12 height 12
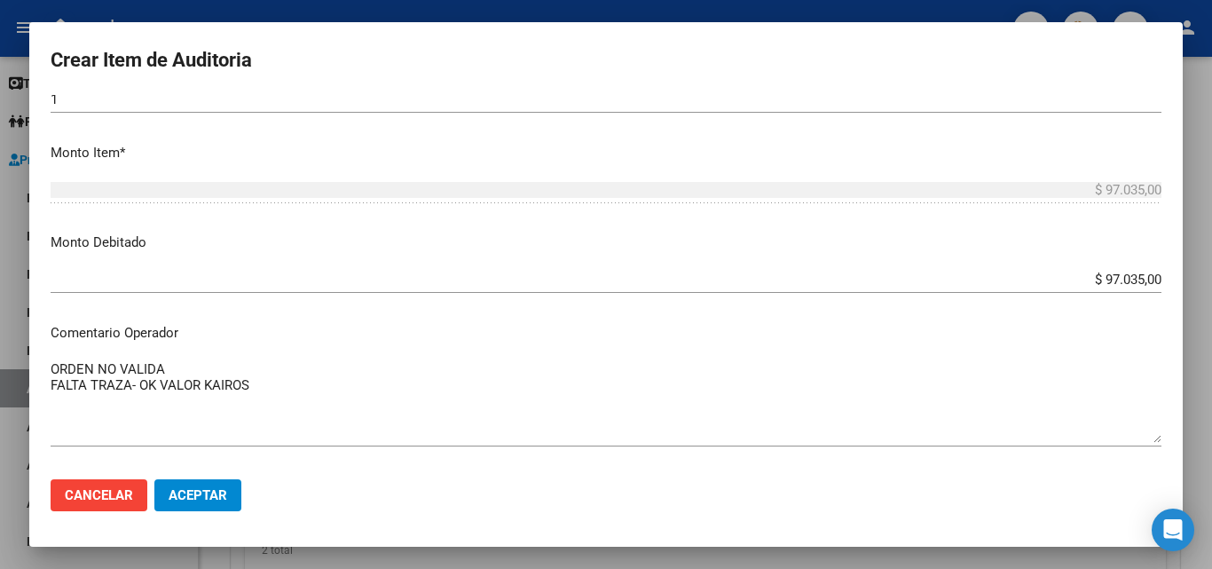
scroll to position [621, 0]
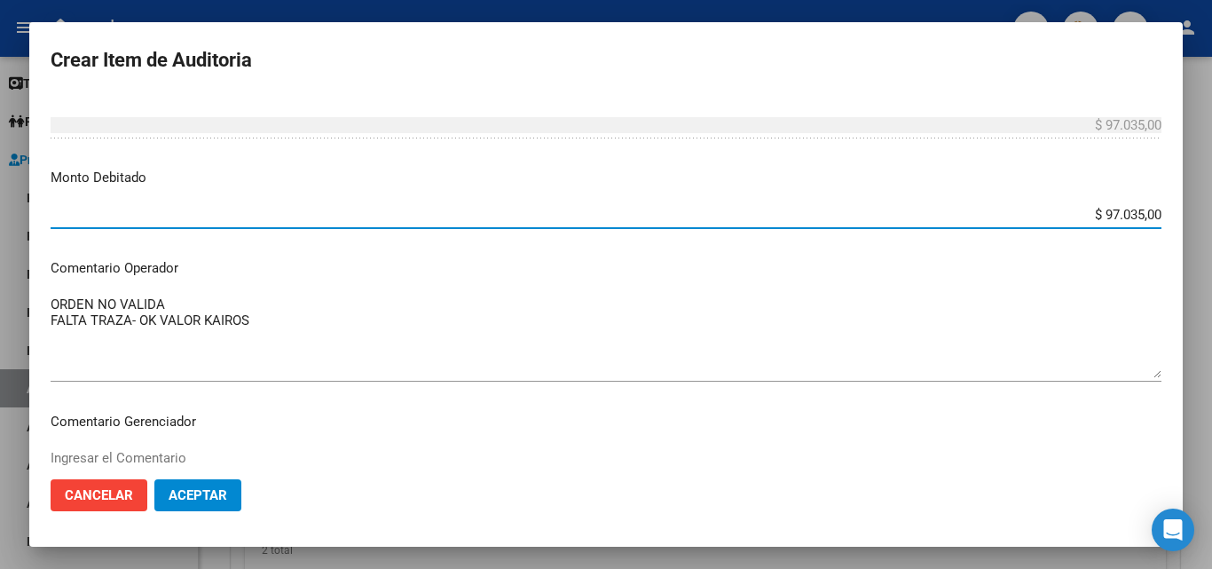
drag, startPoint x: 1083, startPoint y: 207, endPoint x: 1175, endPoint y: 207, distance: 92.3
click at [1175, 207] on mat-dialog-content "95722873 Nro Documento 23957228739 CUIL Afiliado Inactivo [PERSON_NAME] Nombre …" at bounding box center [606, 280] width 1154 height 370
type input "$ 0,00"
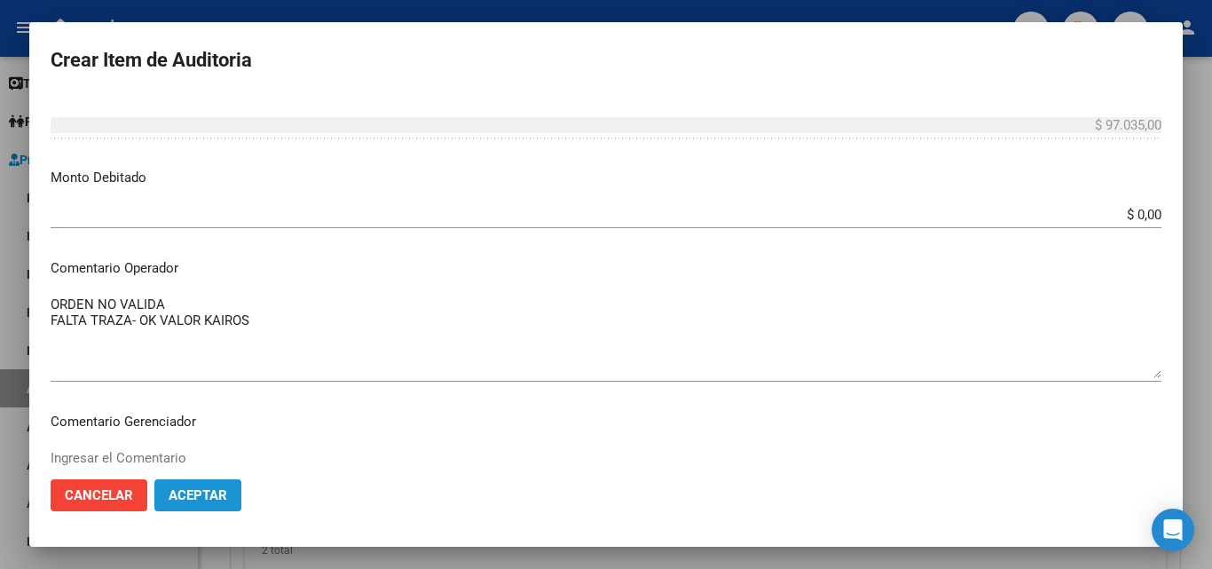
click at [205, 491] on span "Aceptar" at bounding box center [198, 495] width 59 height 16
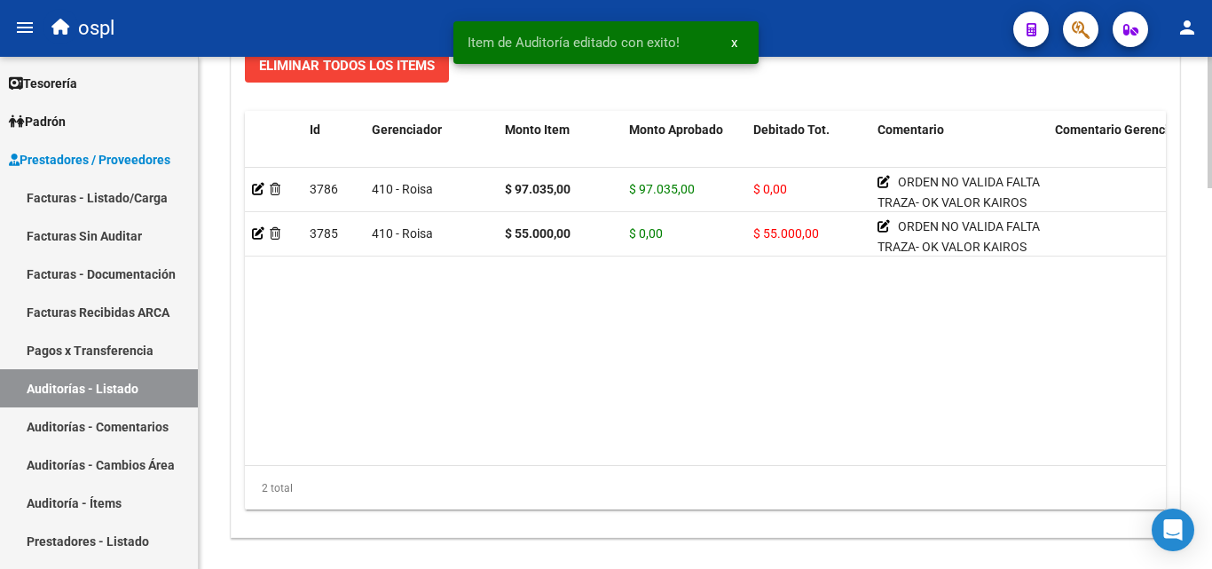
scroll to position [1488, 0]
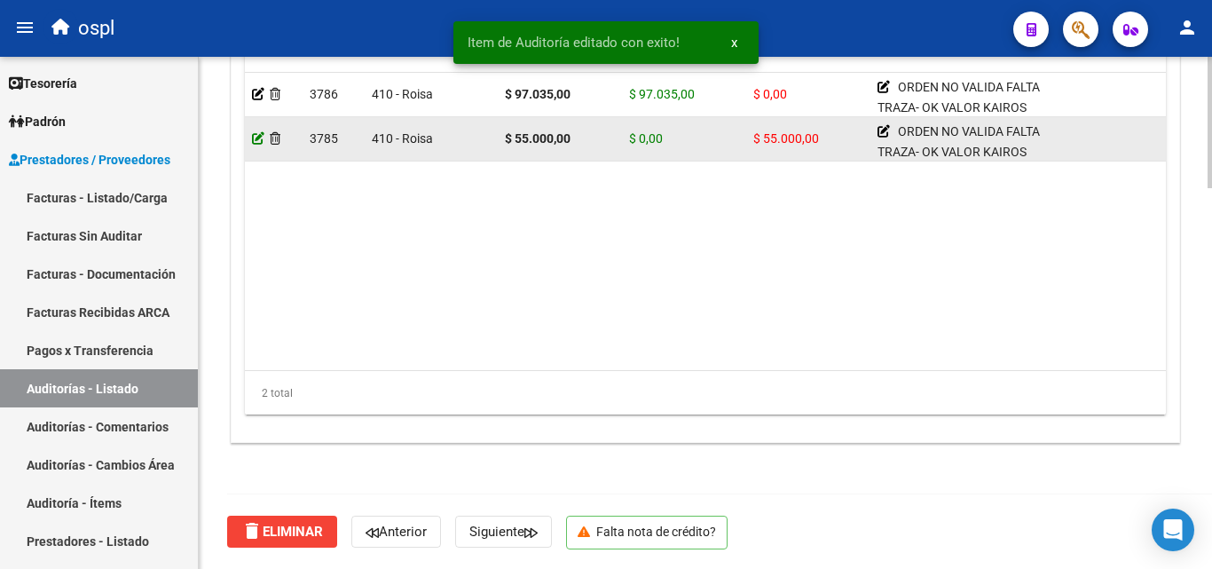
click at [256, 143] on icon at bounding box center [258, 138] width 12 height 12
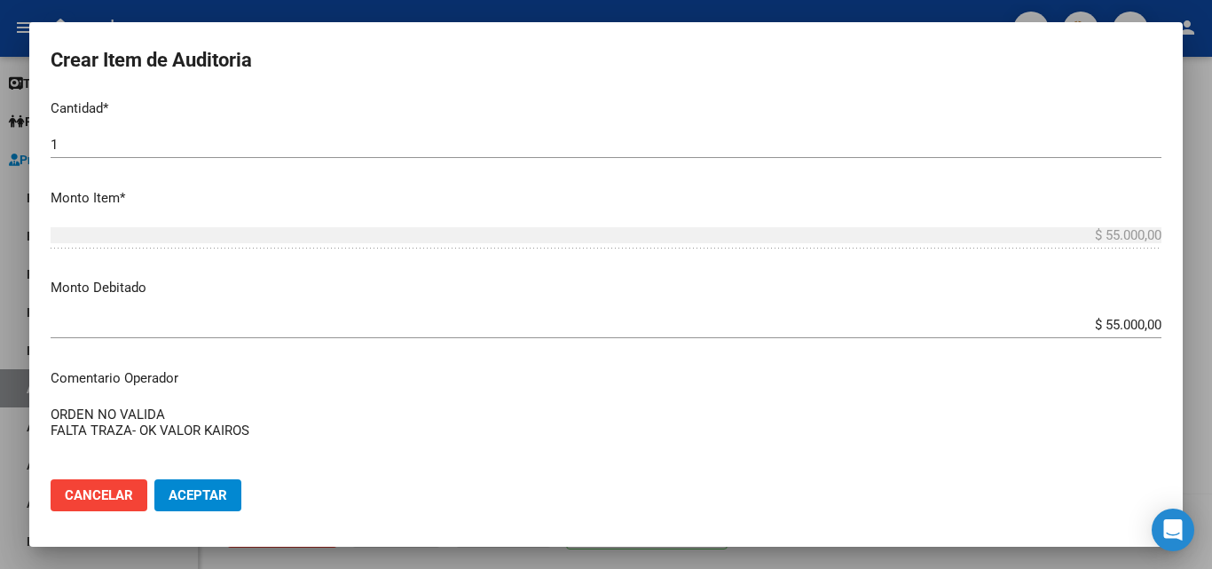
scroll to position [532, 0]
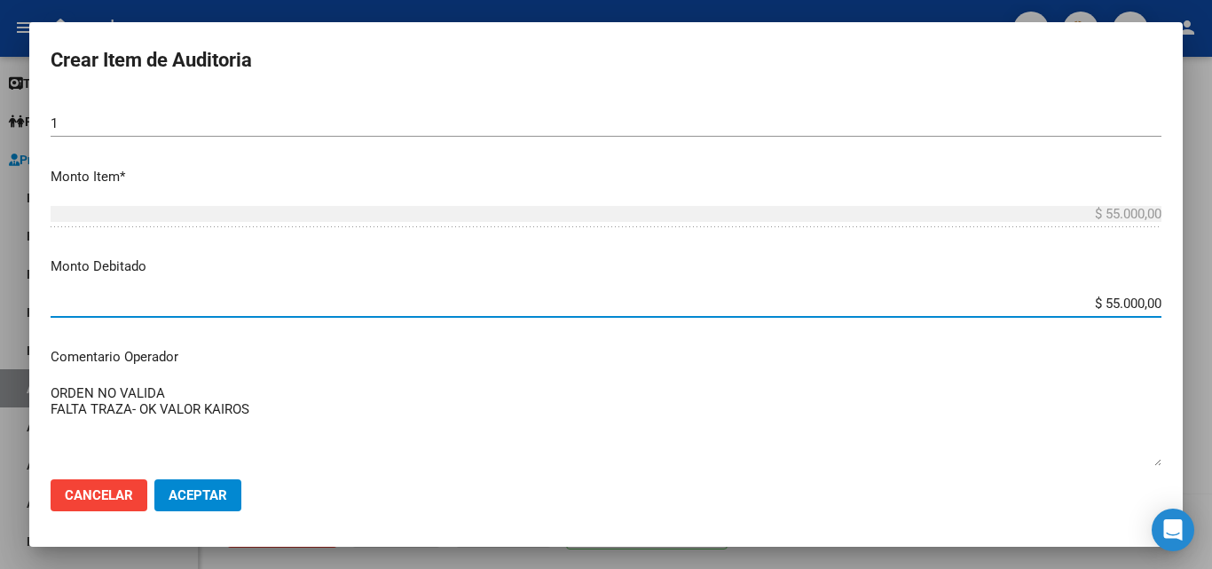
drag, startPoint x: 1075, startPoint y: 297, endPoint x: 1195, endPoint y: 313, distance: 121.7
click at [1195, 313] on div "Crear Item de Auditoria 95722873 Nro Documento 23957228739 CUIL Afiliado Inacti…" at bounding box center [606, 284] width 1212 height 569
type input "$ 0,00"
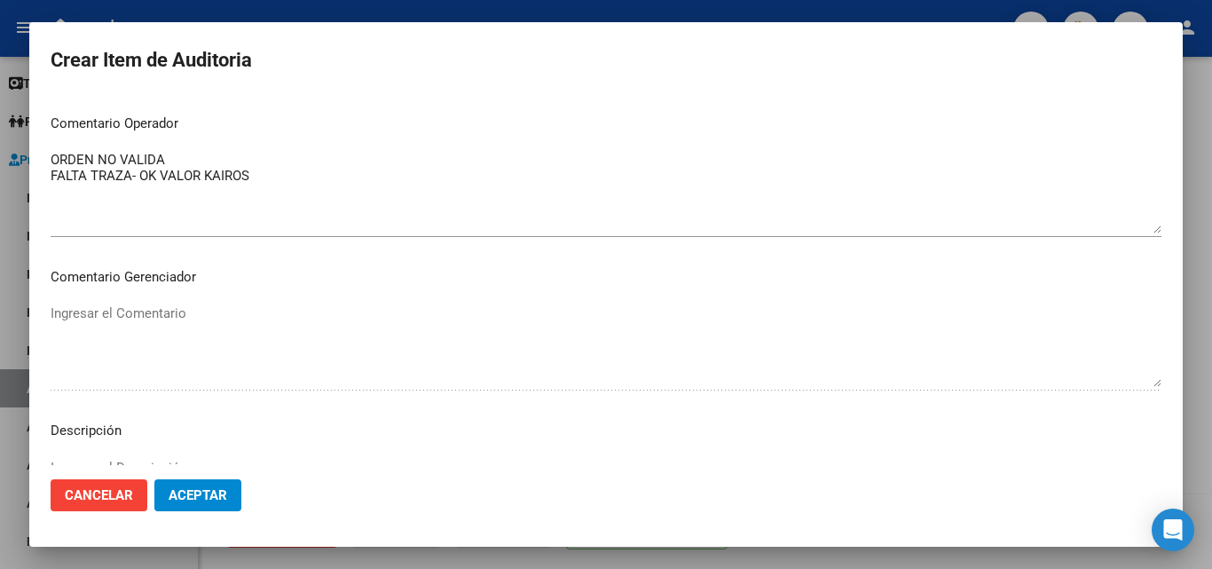
scroll to position [799, 0]
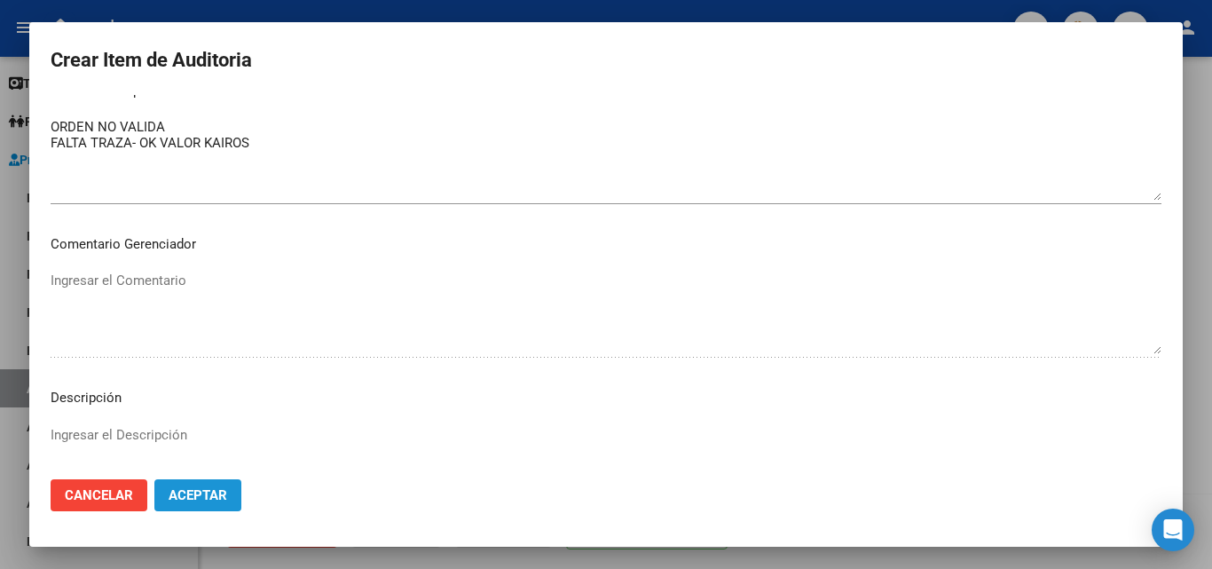
click at [227, 483] on button "Aceptar" at bounding box center [197, 495] width 87 height 32
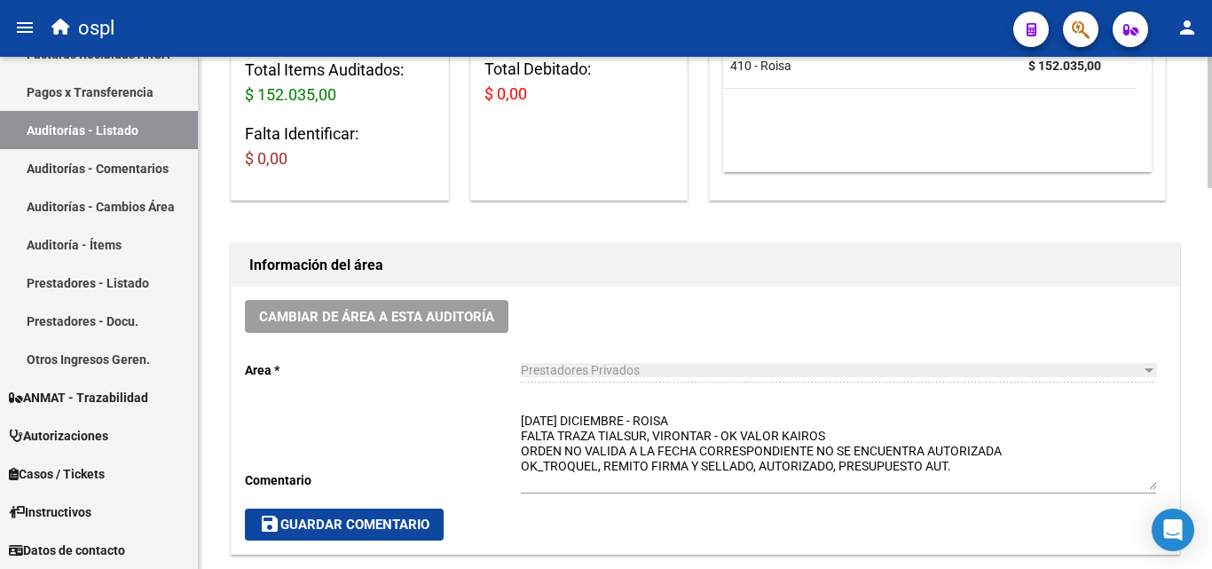
scroll to position [444, 0]
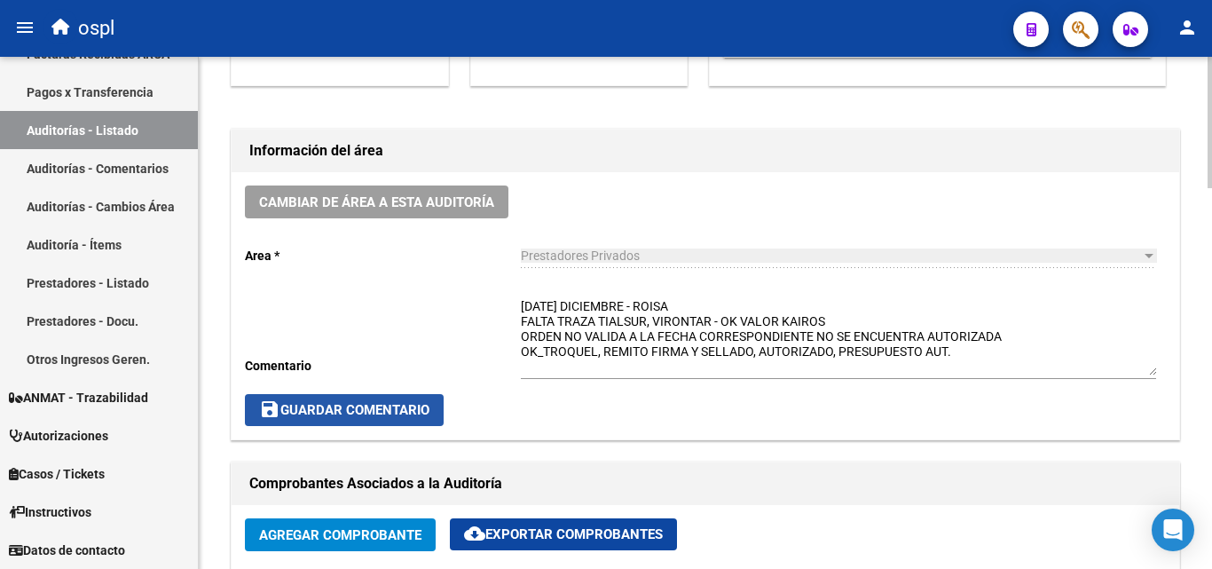
click at [425, 406] on span "save Guardar Comentario" at bounding box center [344, 410] width 170 height 16
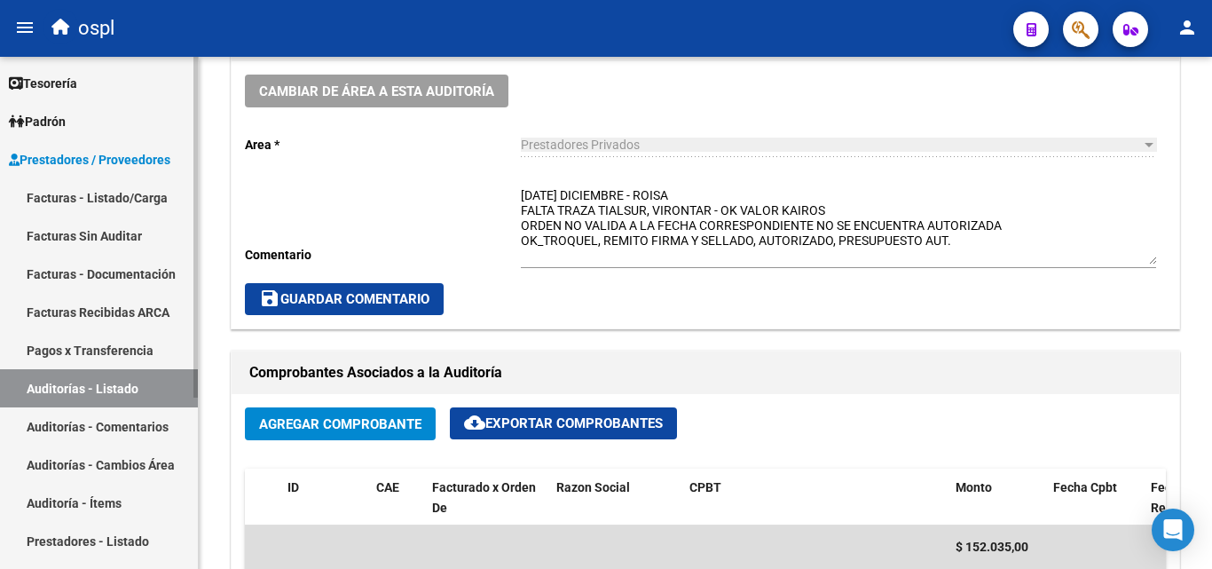
scroll to position [532, 0]
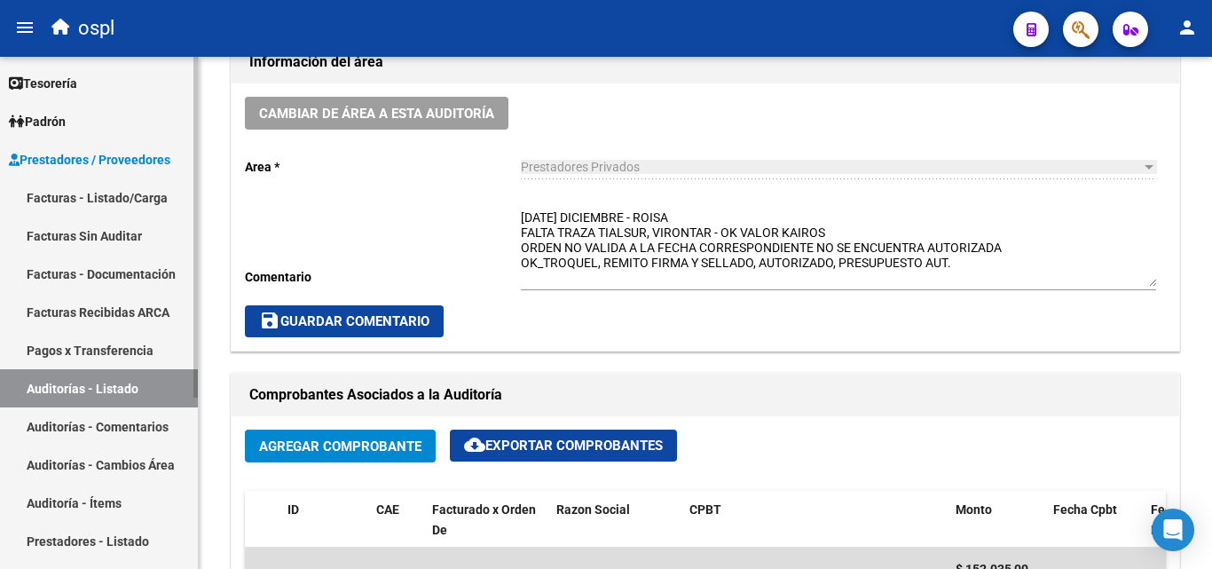
click at [149, 209] on link "Facturas - Listado/Carga" at bounding box center [99, 197] width 198 height 38
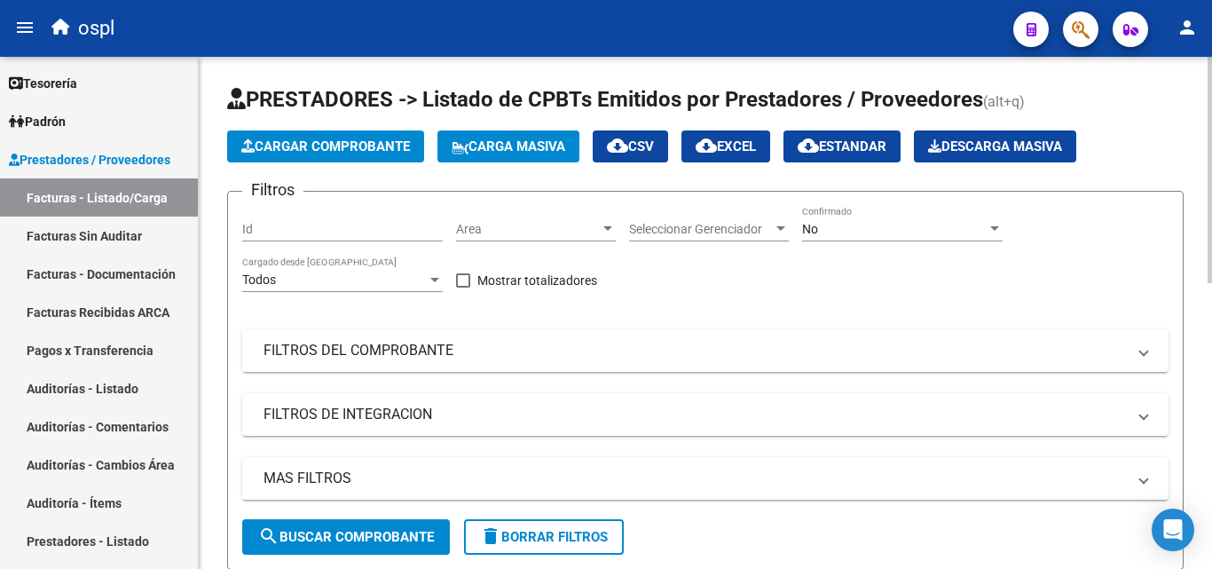
click at [406, 343] on mat-panel-title "FILTROS DEL COMPROBANTE" at bounding box center [695, 351] width 863 height 20
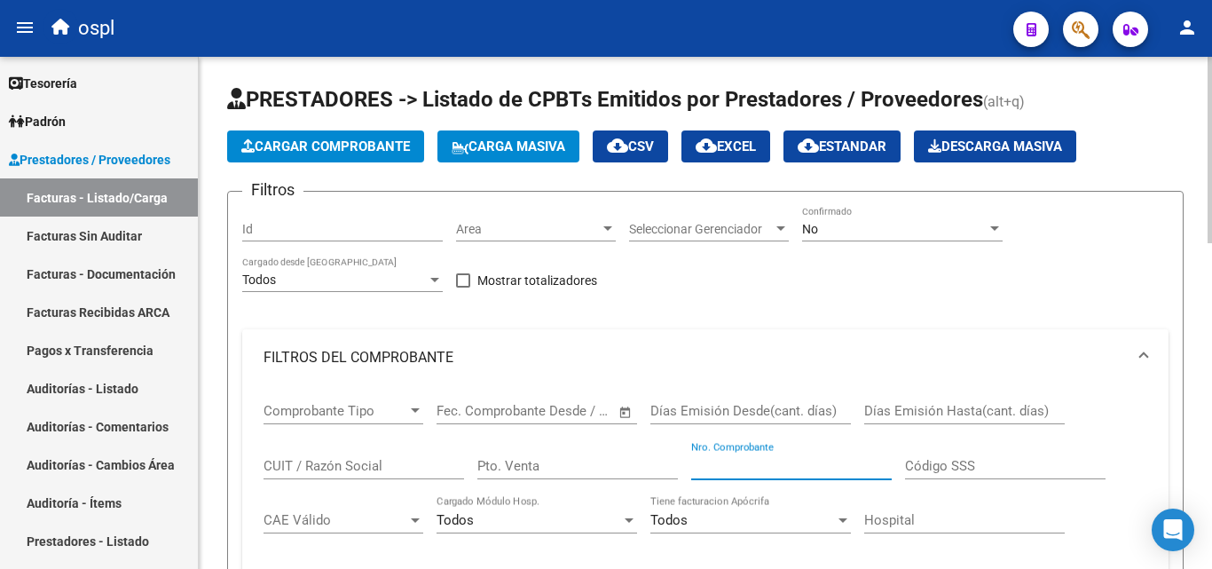
click at [757, 463] on input "Nro. Comprobante" at bounding box center [791, 466] width 201 height 16
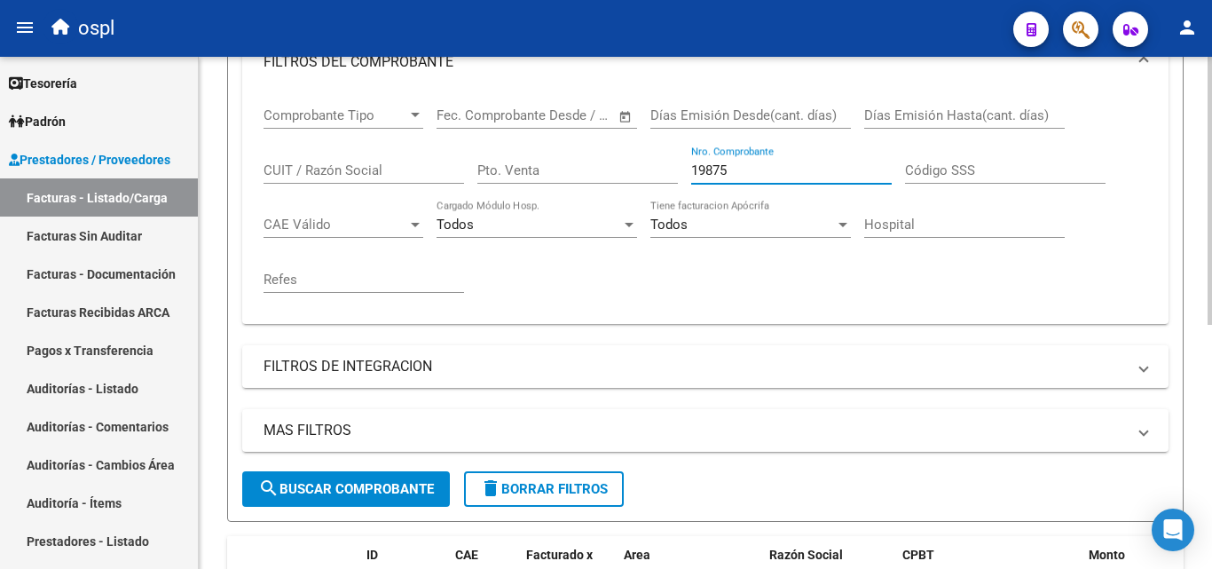
scroll to position [355, 0]
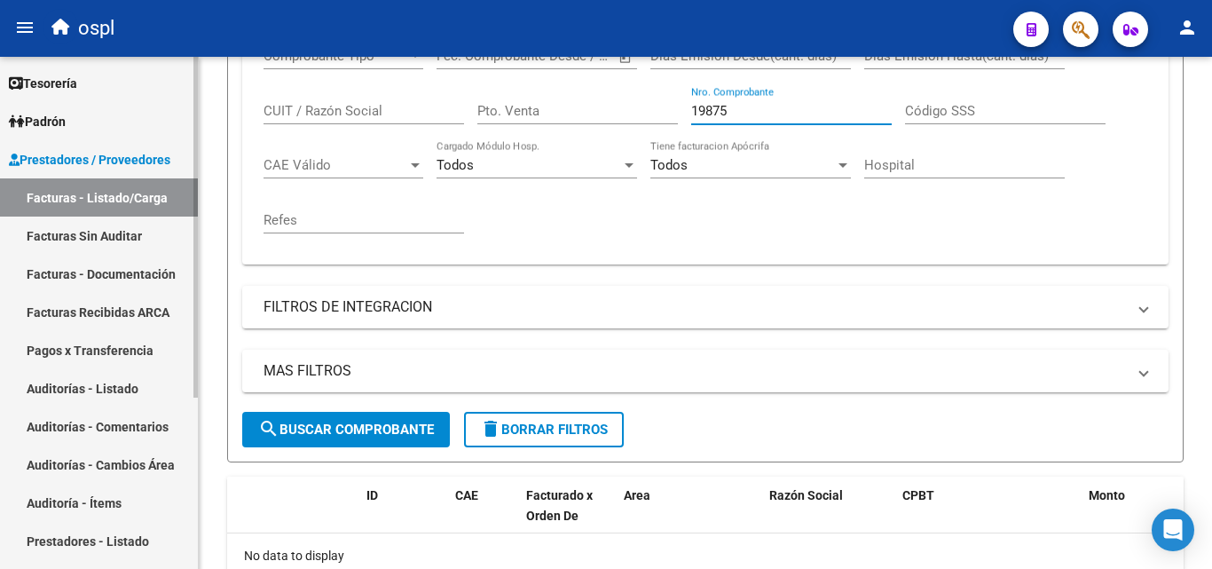
type input "19875"
click at [124, 377] on link "Auditorías - Listado" at bounding box center [99, 388] width 198 height 38
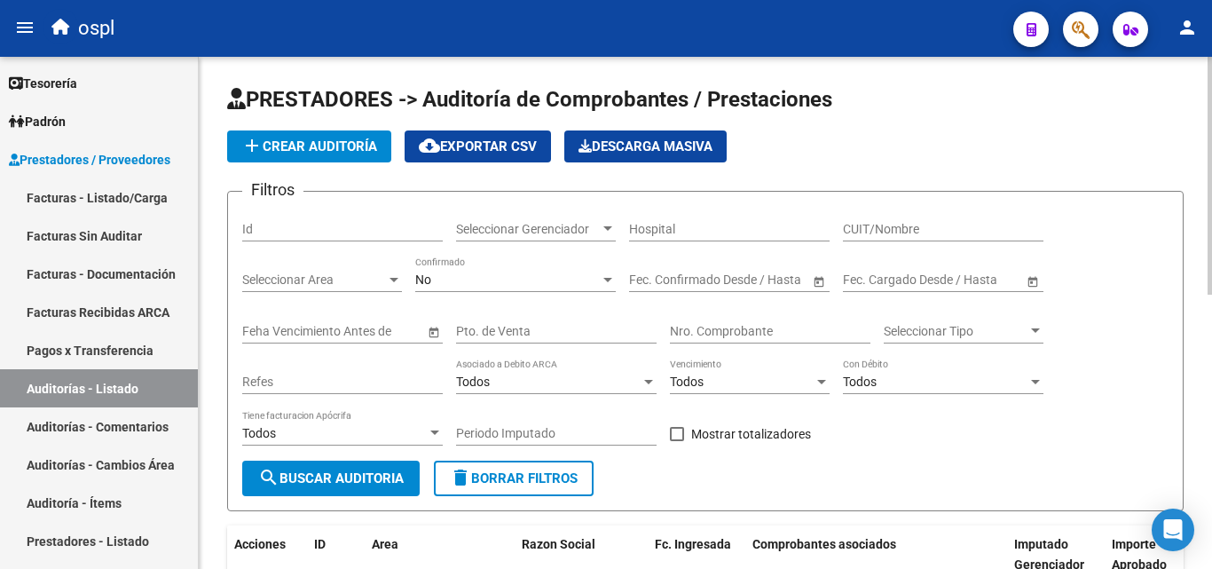
click at [721, 332] on input "Nro. Comprobante" at bounding box center [770, 331] width 201 height 15
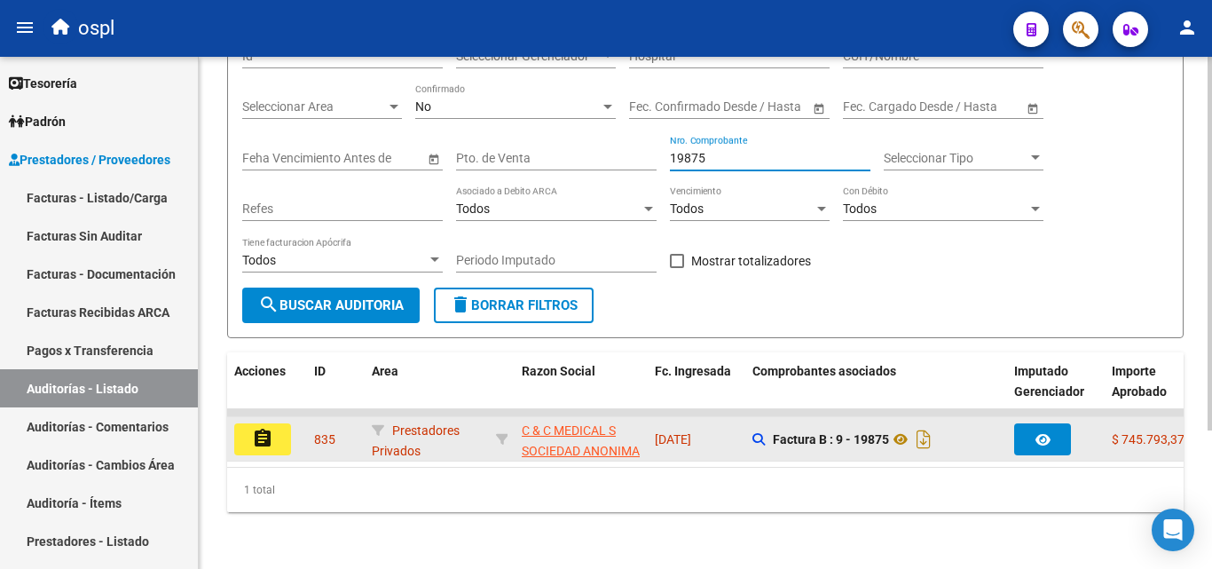
type input "19875"
click at [288, 429] on button "assignment" at bounding box center [262, 439] width 57 height 32
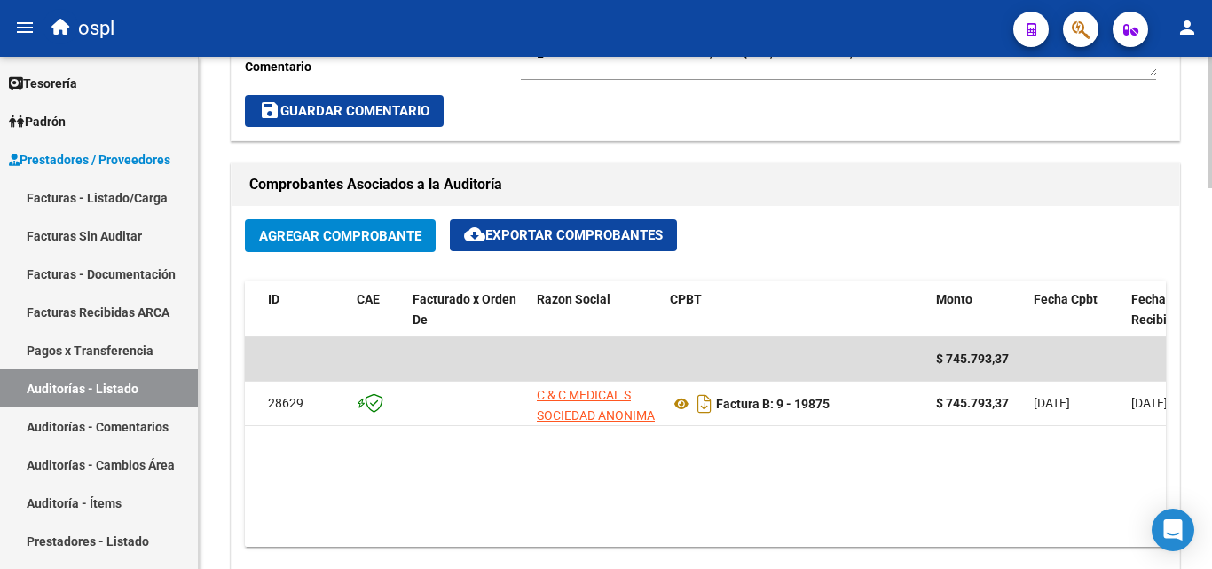
scroll to position [710, 0]
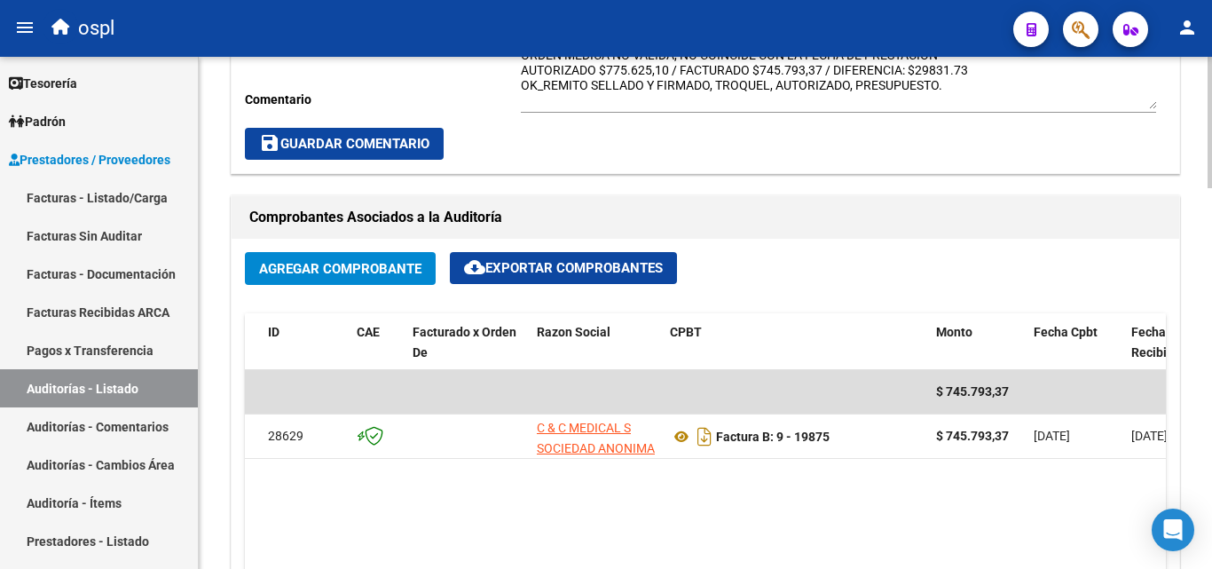
click at [381, 146] on span "save Guardar Comentario" at bounding box center [344, 144] width 170 height 16
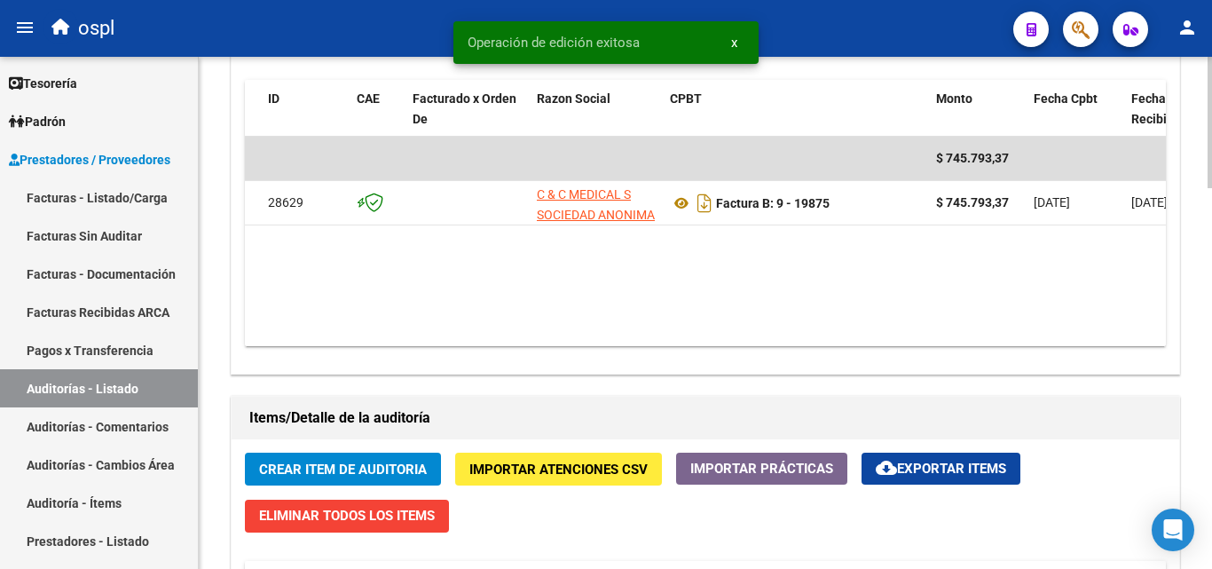
scroll to position [1065, 0]
